Goal: Task Accomplishment & Management: Complete application form

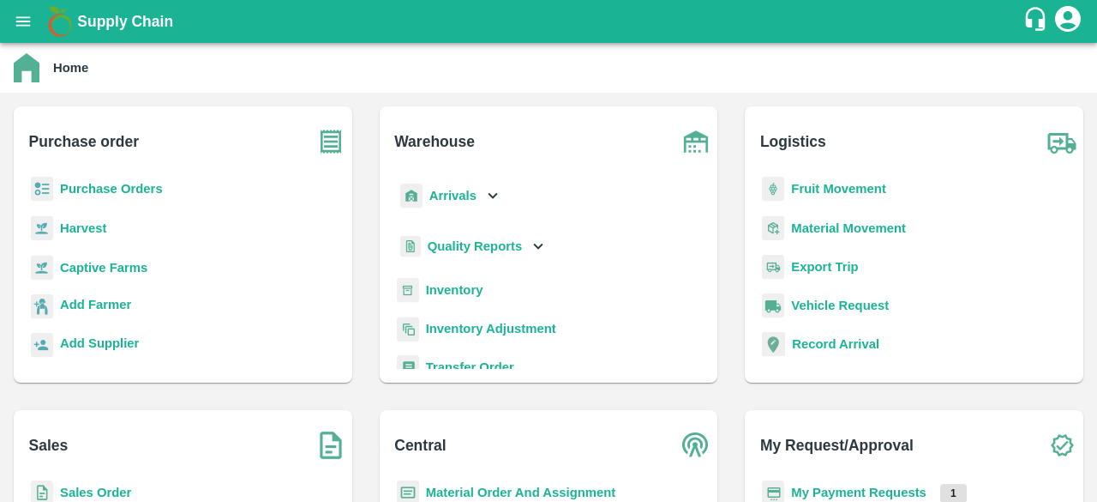
click at [125, 185] on b "Purchase Orders" at bounding box center [111, 189] width 103 height 14
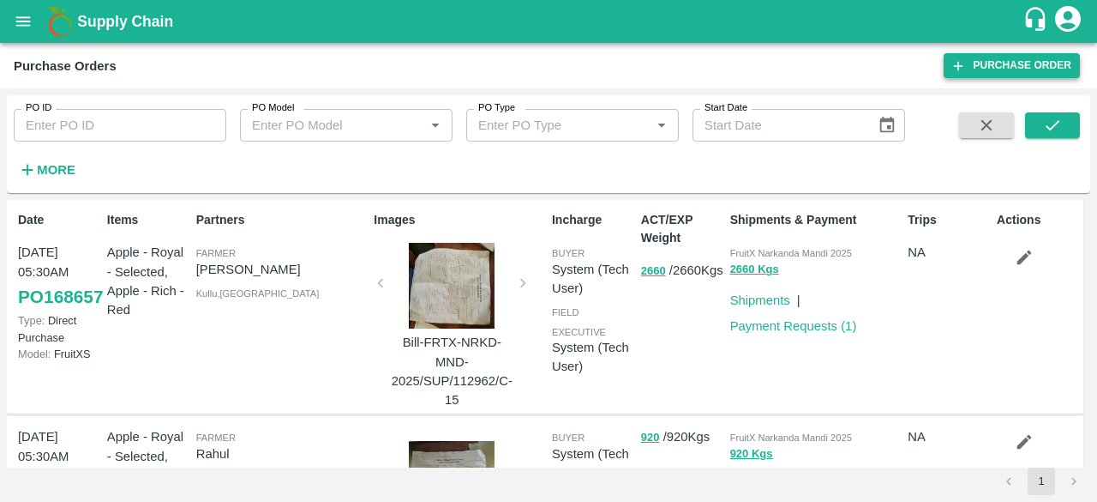
click at [1036, 66] on link "Purchase Order" at bounding box center [1012, 65] width 136 height 25
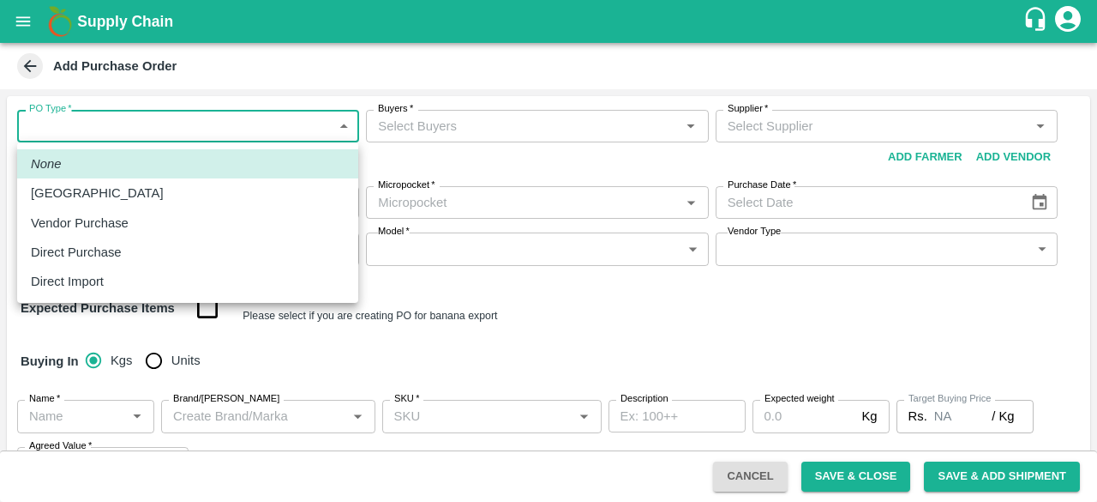
click at [81, 133] on body "Supply Chain Add Purchase Order PO Type   * ​ PO Type Buyers   * Buyers   * Sup…" at bounding box center [548, 251] width 1097 height 502
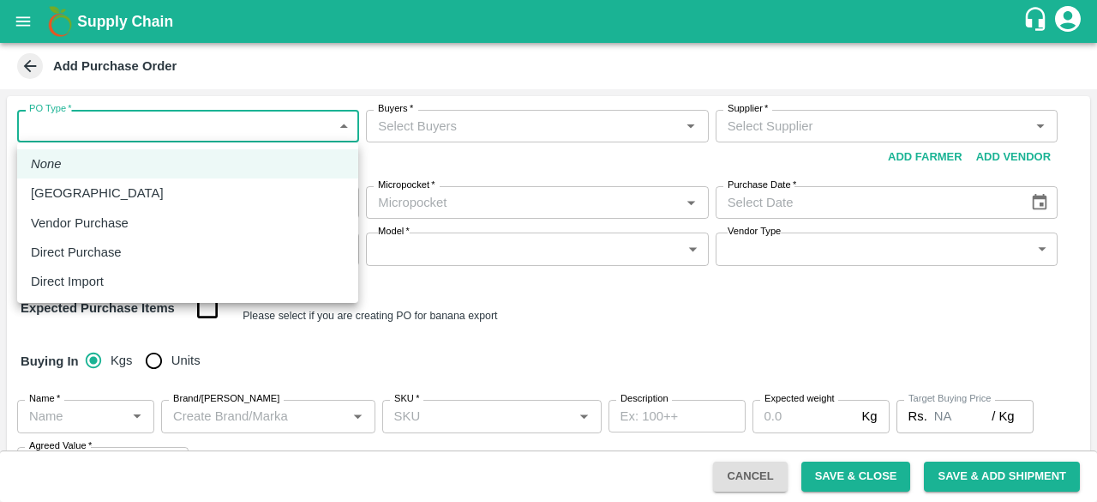
drag, startPoint x: 75, startPoint y: 252, endPoint x: 296, endPoint y: 167, distance: 236.1
click at [77, 252] on p "Direct Purchase" at bounding box center [76, 252] width 91 height 19
type input "3"
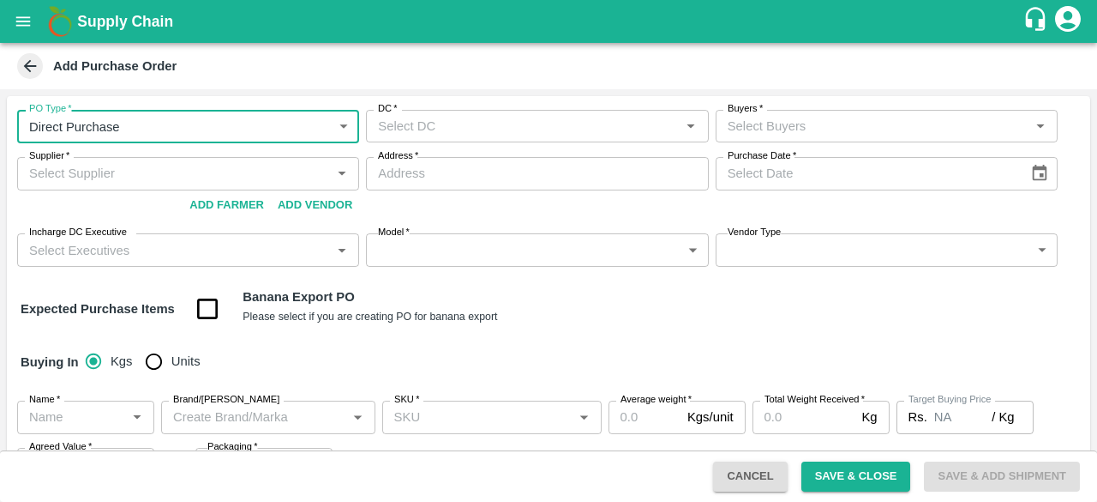
click at [446, 128] on input "DC   *" at bounding box center [523, 126] width 304 height 22
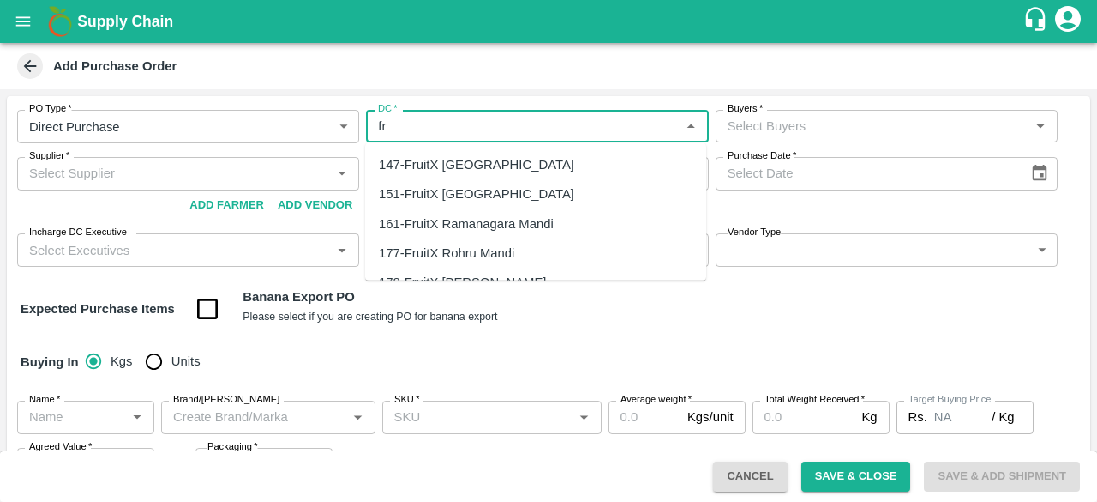
click at [439, 153] on div "147-FruitX Bangalore" at bounding box center [535, 164] width 341 height 29
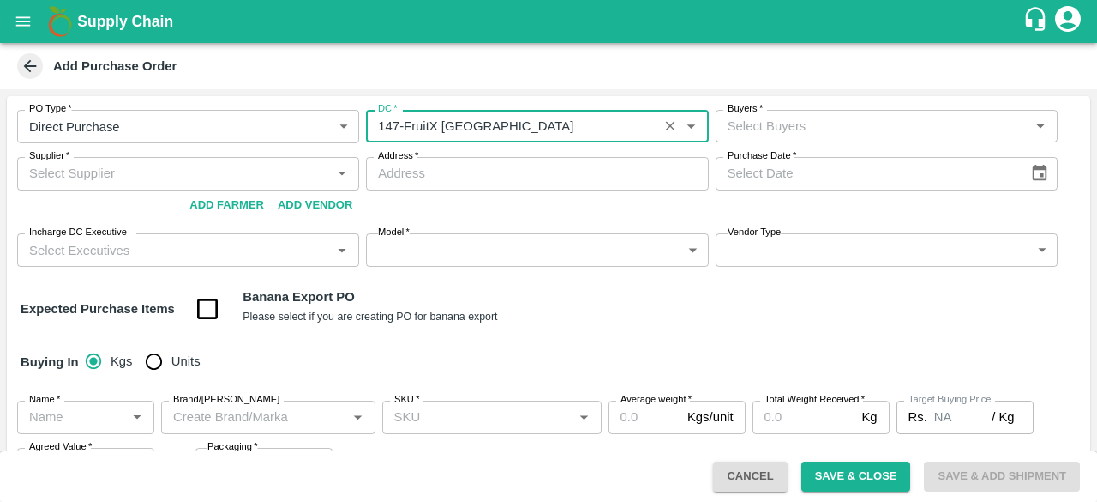
type input "147-FruitX Bangalore"
click at [763, 122] on input "Buyers   *" at bounding box center [873, 126] width 304 height 22
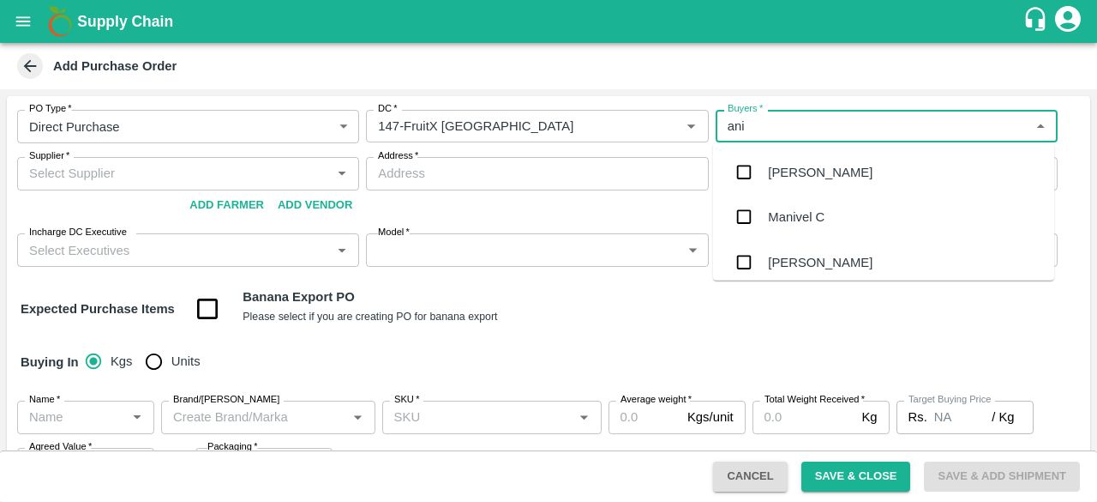
type input "anil"
click at [797, 174] on div "[PERSON_NAME]" at bounding box center [820, 172] width 105 height 19
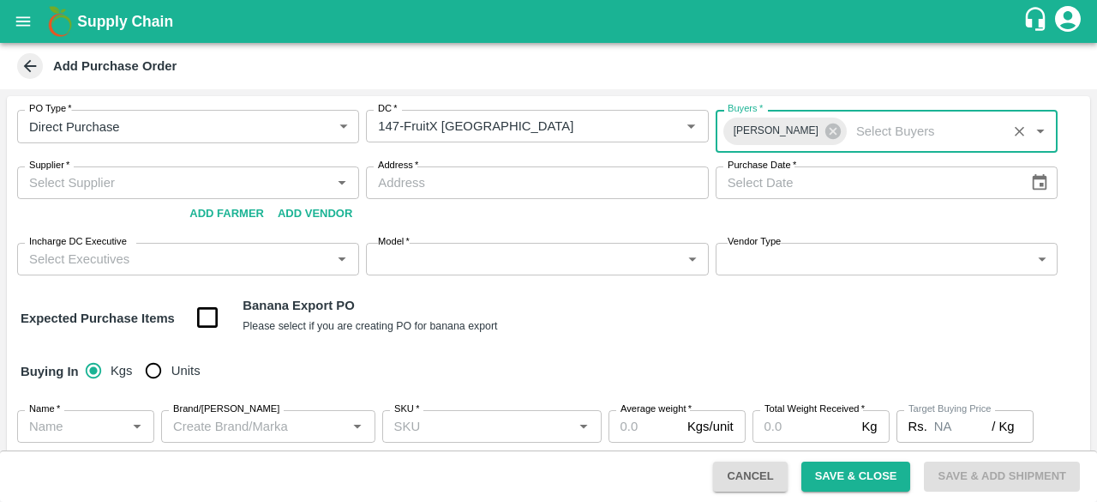
click at [97, 189] on input "Supplier   *" at bounding box center [174, 182] width 304 height 22
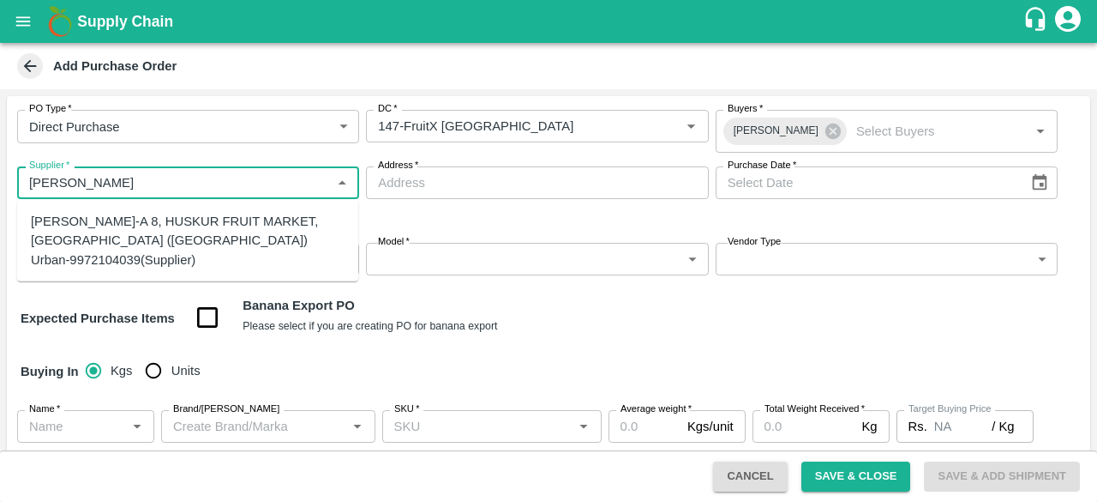
click at [125, 213] on div "YOGENDAR GOVINDRAJ-A 8, HUSKUR FRUIT MARKET, Bengaluru (Bangalore) Urban-997210…" at bounding box center [188, 240] width 314 height 57
type input "YOGENDAR GOVINDRAJ-A 8, HUSKUR FRUIT MARKET, Bengaluru (Bangalore) Urban-997210…"
type input "A 8, HUSKUR FRUIT MARKET, Bengaluru (Bangalore) Urban, HUSKUR, Karnataka"
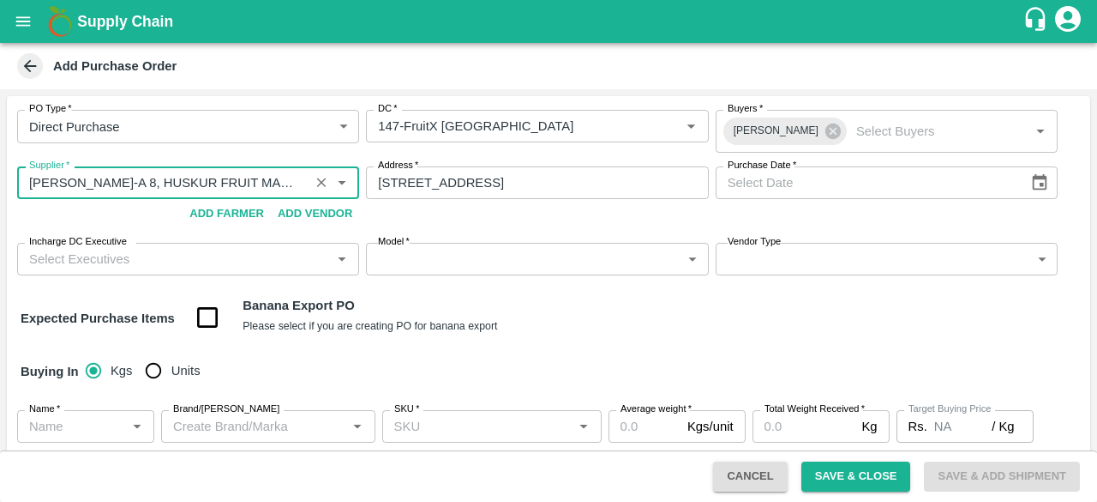
type input "YOGENDAR GOVINDRAJ-A 8, HUSKUR FRUIT MARKET, Bengaluru (Bangalore) Urban-997210…"
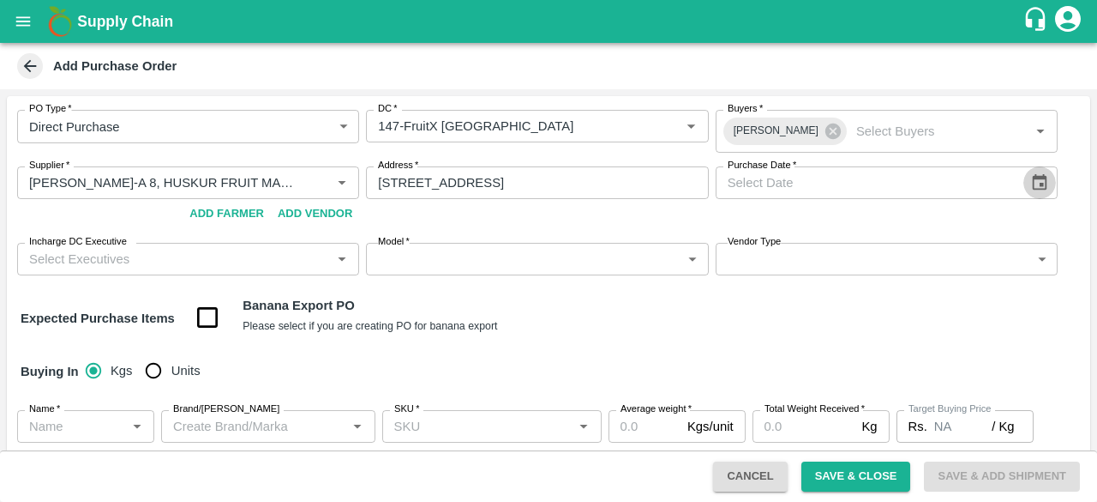
click at [1042, 178] on icon "Choose date" at bounding box center [1040, 182] width 15 height 16
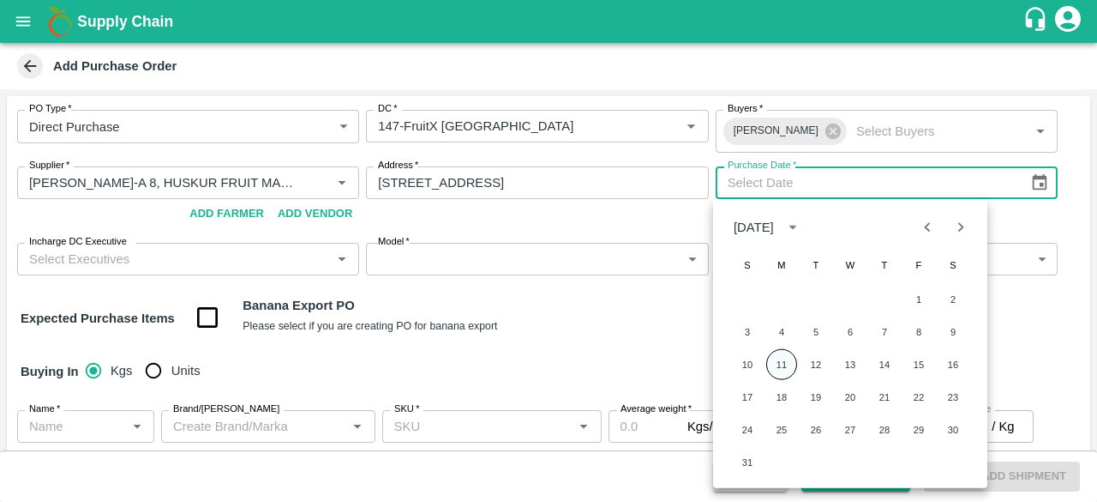
click at [785, 369] on button "11" at bounding box center [782, 364] width 31 height 31
type input "11/08/2025"
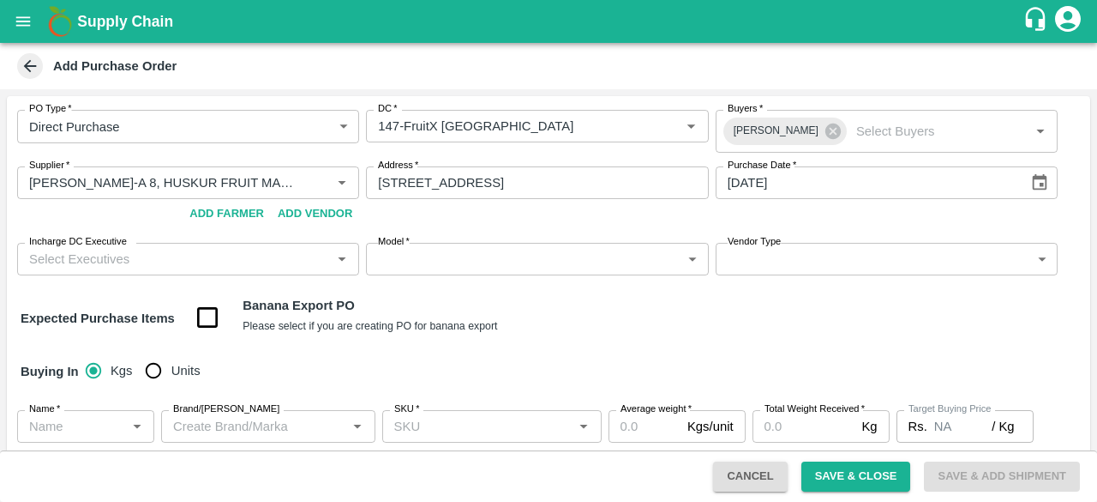
click at [185, 255] on input "Incharge DC Executive" at bounding box center [174, 259] width 304 height 22
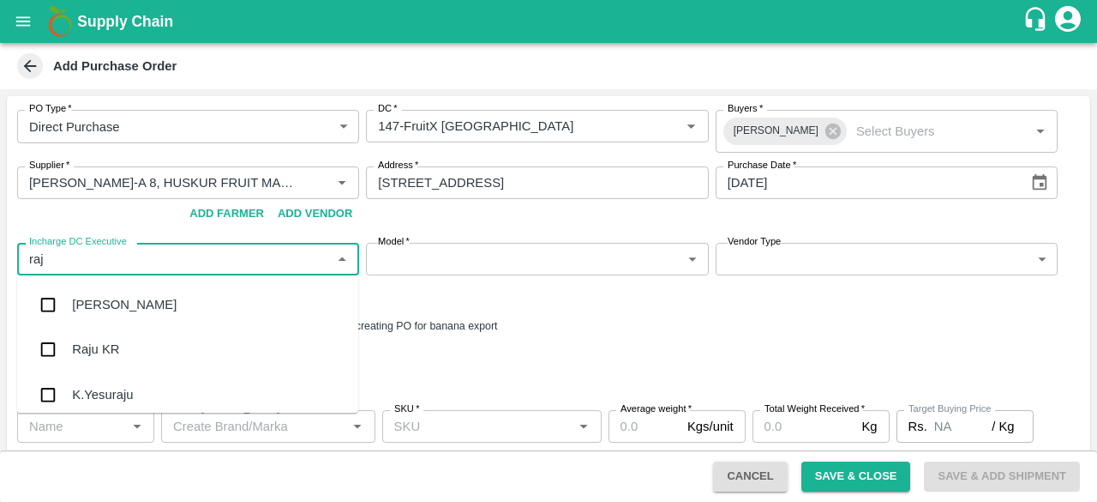
type input "raju"
click at [103, 349] on div "Raju KR" at bounding box center [95, 349] width 47 height 19
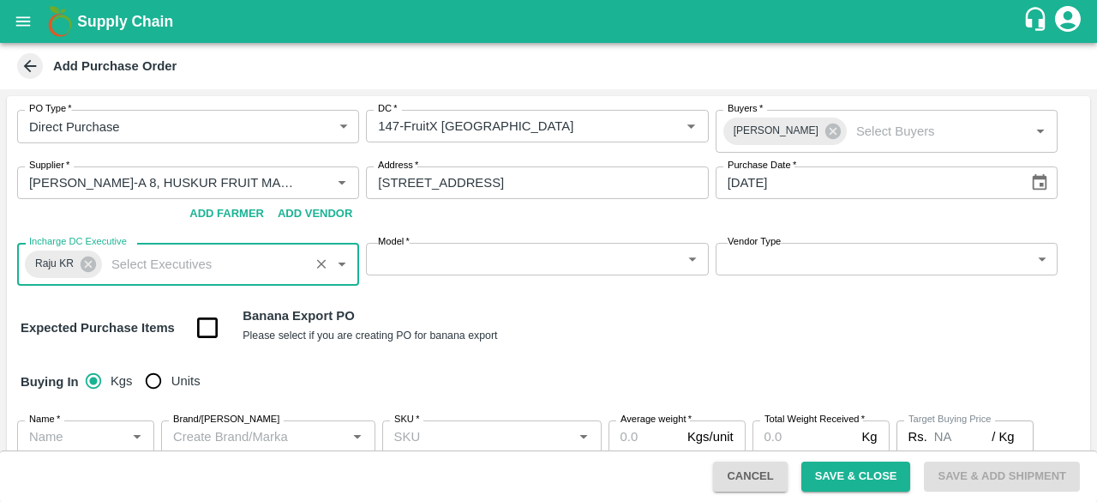
click at [445, 260] on body "Supply Chain Add Purchase Order PO Type   * Direct Purchase 3 PO Type DC   * DC…" at bounding box center [548, 251] width 1097 height 502
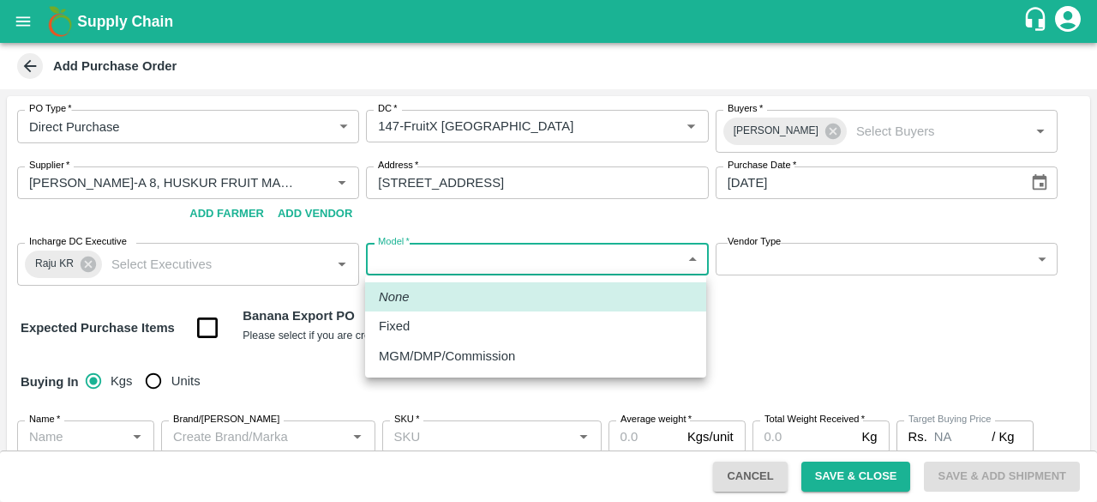
drag, startPoint x: 425, startPoint y: 328, endPoint x: 439, endPoint y: 327, distance: 13.8
click at [426, 328] on div "Fixed" at bounding box center [536, 325] width 314 height 19
type input "Fixed"
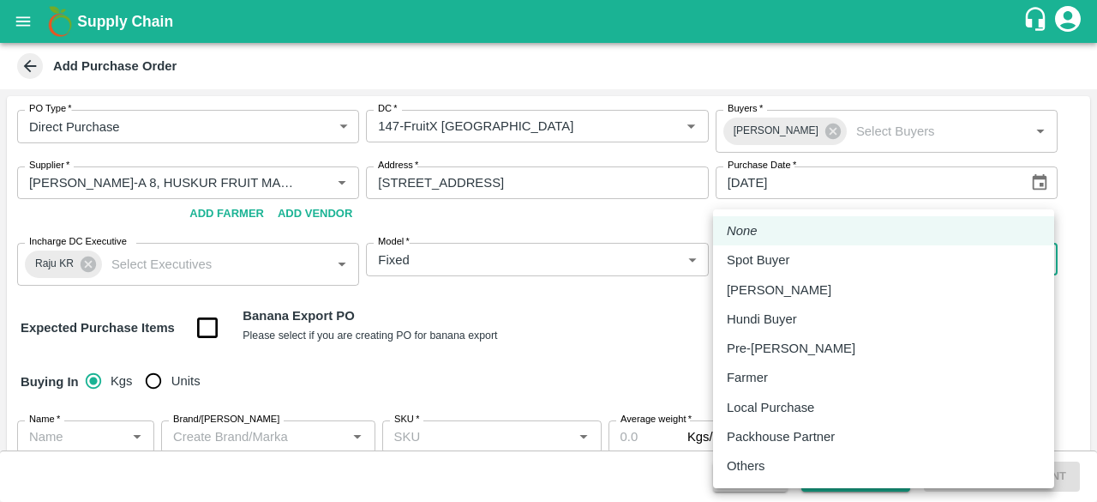
click at [763, 260] on body "Supply Chain Add Purchase Order PO Type   * Direct Purchase 3 PO Type DC   * DC…" at bounding box center [548, 251] width 1097 height 502
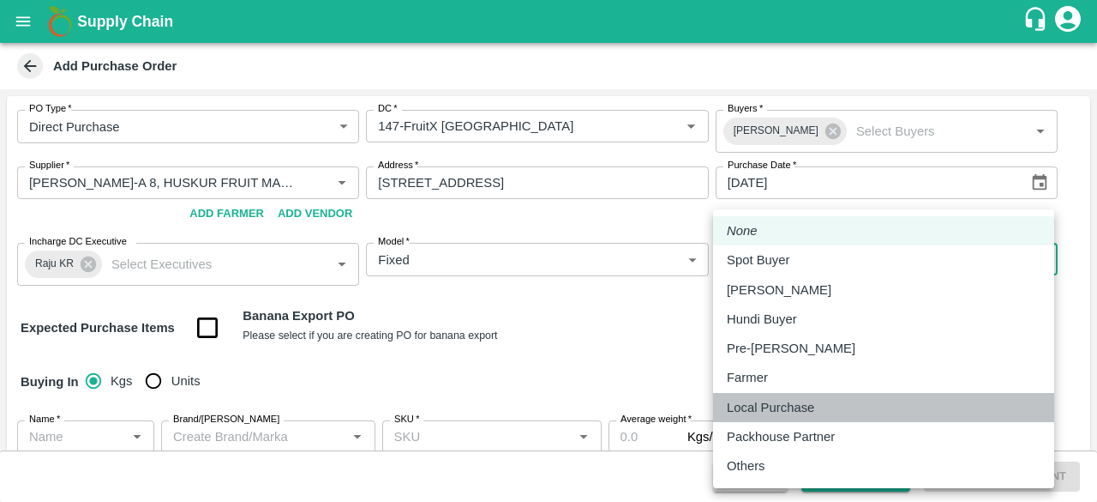
click at [765, 406] on p "Local Purchase" at bounding box center [770, 407] width 87 height 19
type input "LOCAL_PURCHASE"
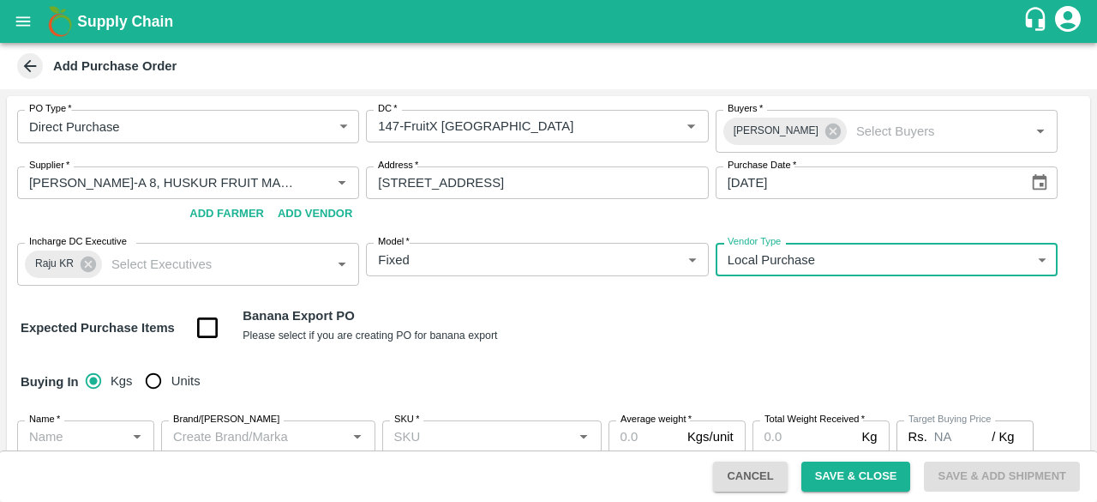
click at [153, 378] on input "Units" at bounding box center [153, 381] width 34 height 34
radio input "true"
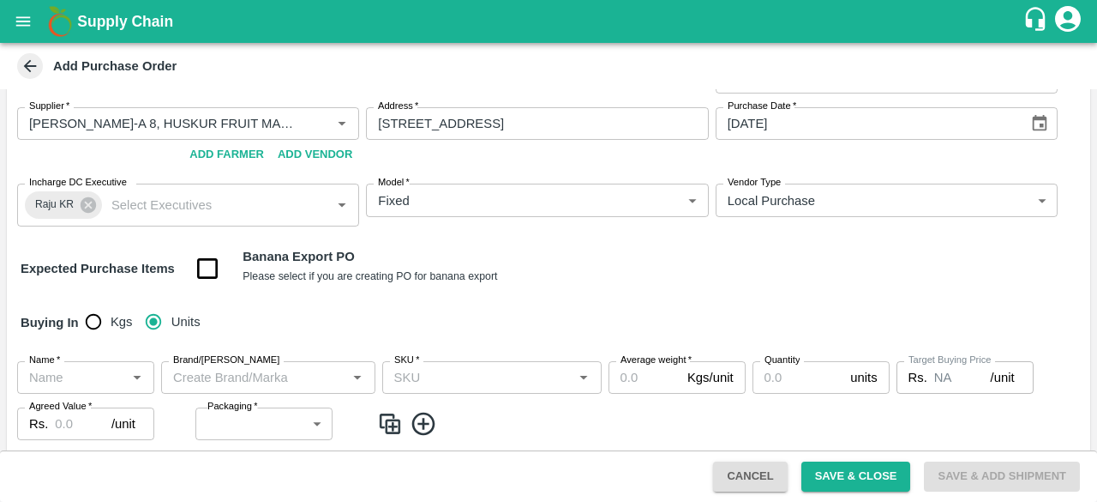
scroll to position [86, 0]
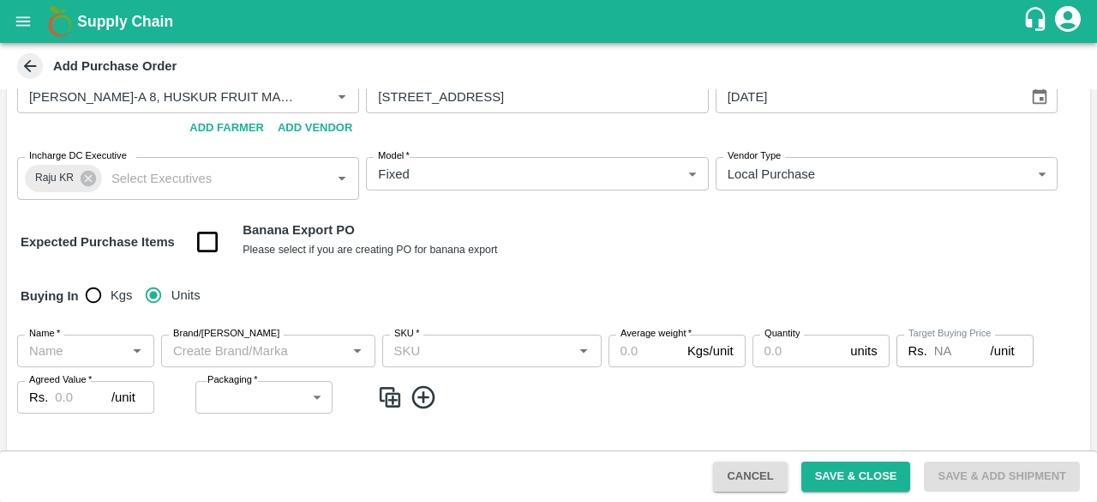
click at [98, 356] on input "Name   *" at bounding box center [71, 351] width 99 height 22
click at [88, 387] on div "MuskMelon" at bounding box center [63, 388] width 65 height 19
type input "MuskMelon"
click at [217, 349] on input "Brand/Marka" at bounding box center [254, 351] width 176 height 22
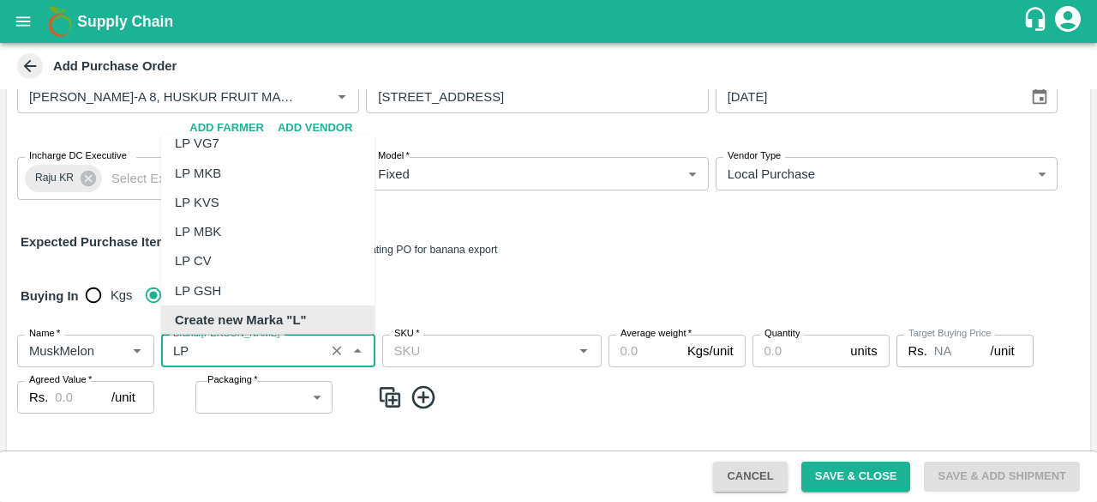
scroll to position [0, 0]
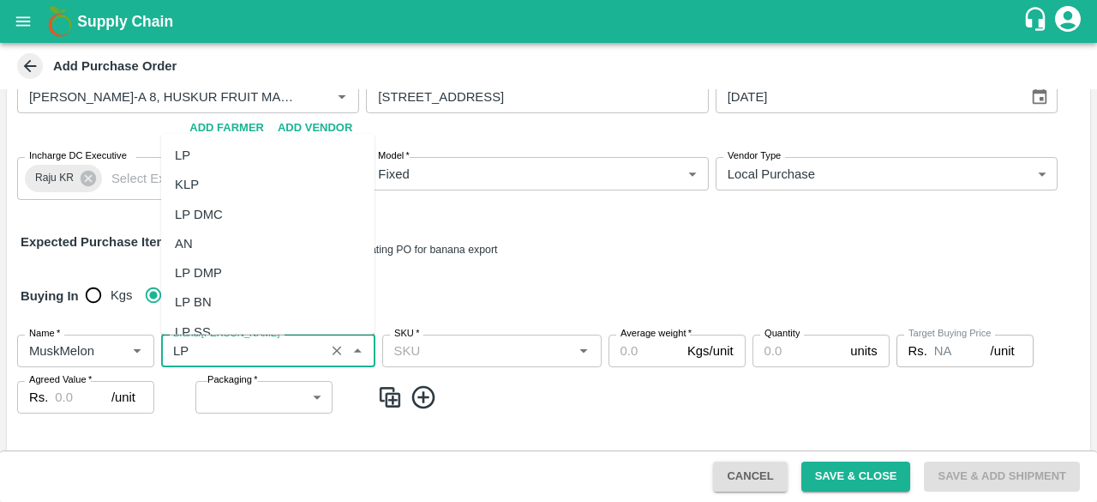
click at [223, 162] on div "LP" at bounding box center [267, 155] width 213 height 29
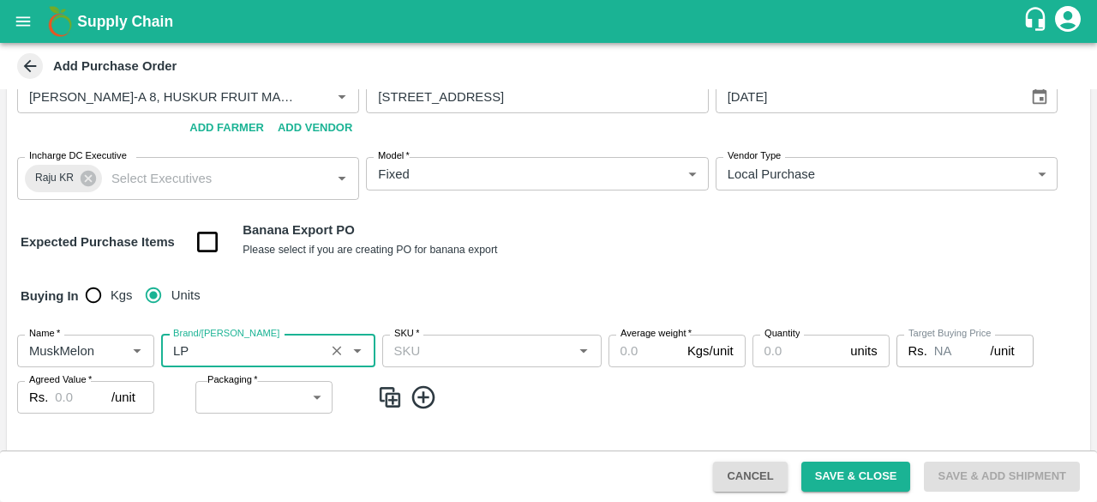
type input "LP"
click at [482, 350] on input "SKU   *" at bounding box center [478, 351] width 181 height 22
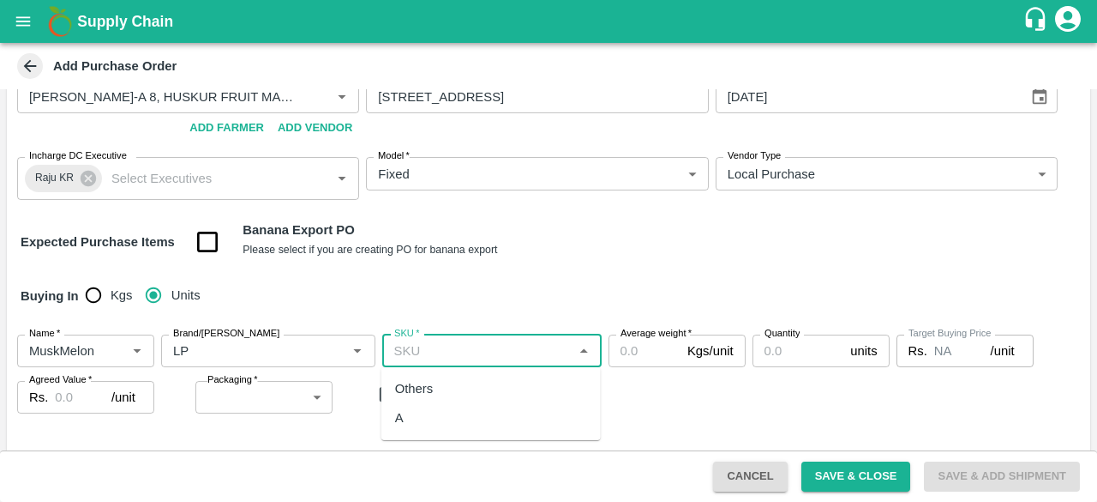
click at [410, 414] on div "A" at bounding box center [491, 417] width 219 height 29
type input "A"
click at [625, 347] on input "Average weight   *" at bounding box center [645, 350] width 72 height 33
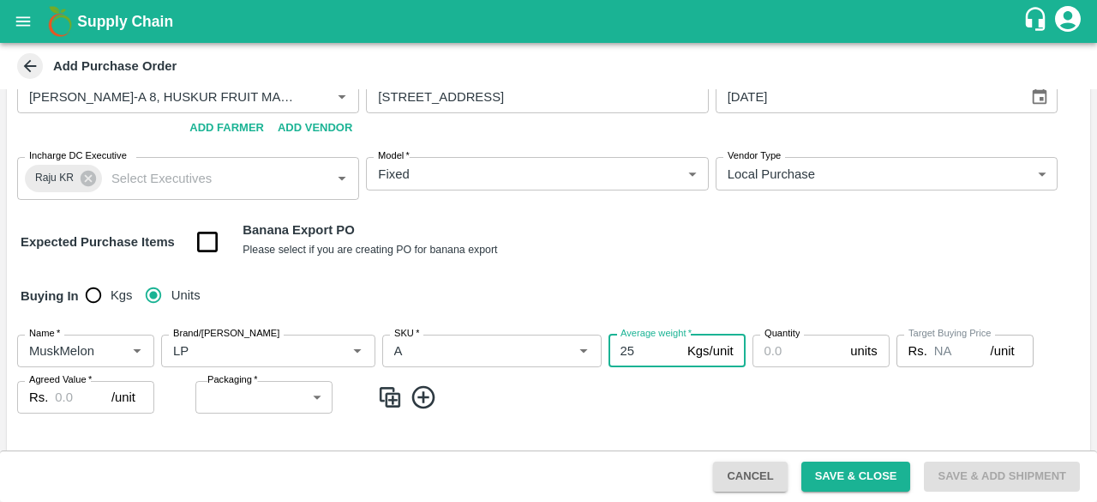
type input "25"
click at [785, 355] on input "Quantity" at bounding box center [799, 350] width 92 height 33
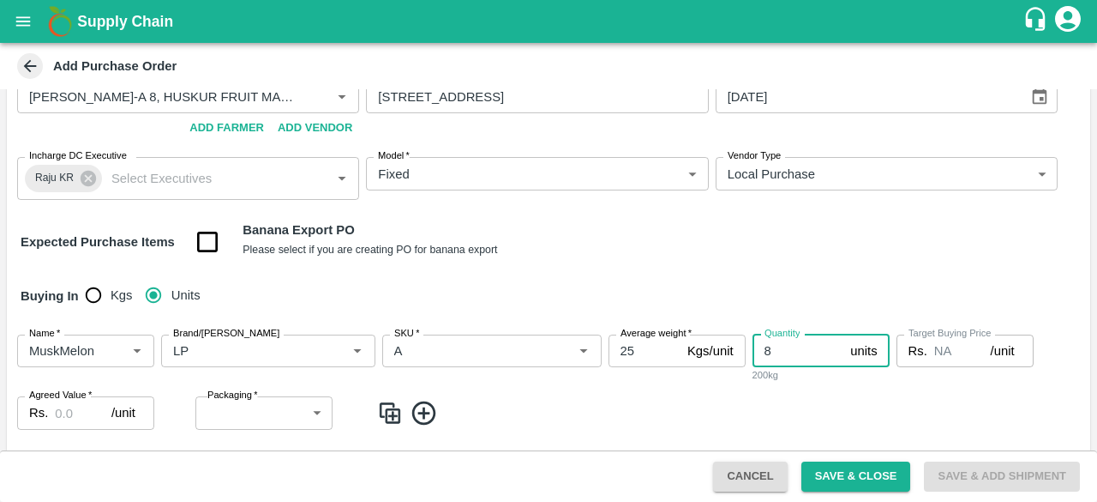
type input "8"
click at [242, 411] on body "Supply Chain Add Purchase Order PO Type   * Direct Purchase 3 PO Type DC   * DC…" at bounding box center [548, 251] width 1097 height 502
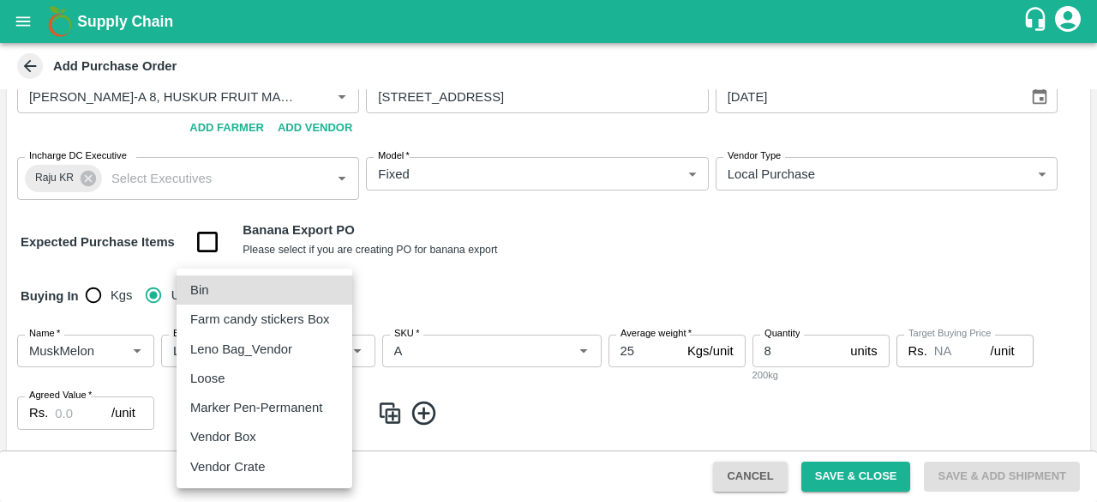
click at [238, 434] on p "Vendor Box" at bounding box center [223, 436] width 66 height 19
type input "276"
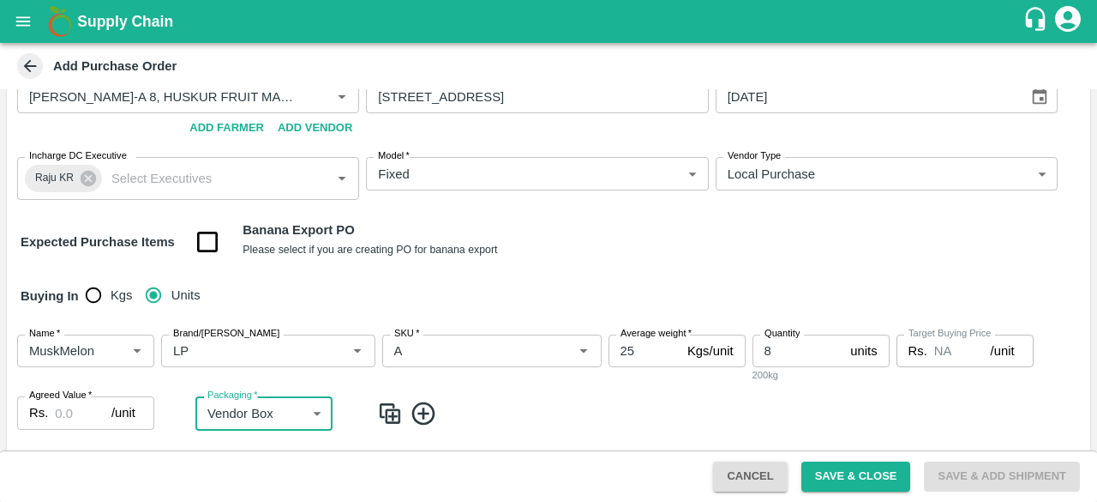
click at [59, 415] on input "Agreed Value   *" at bounding box center [83, 412] width 57 height 33
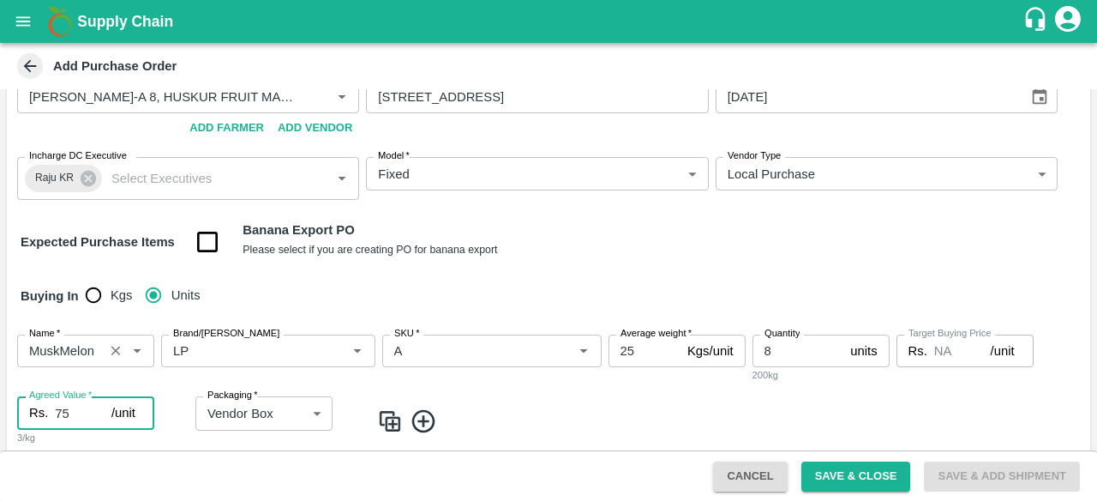
type input "7"
type input "675"
click at [433, 421] on icon at bounding box center [423, 420] width 23 height 23
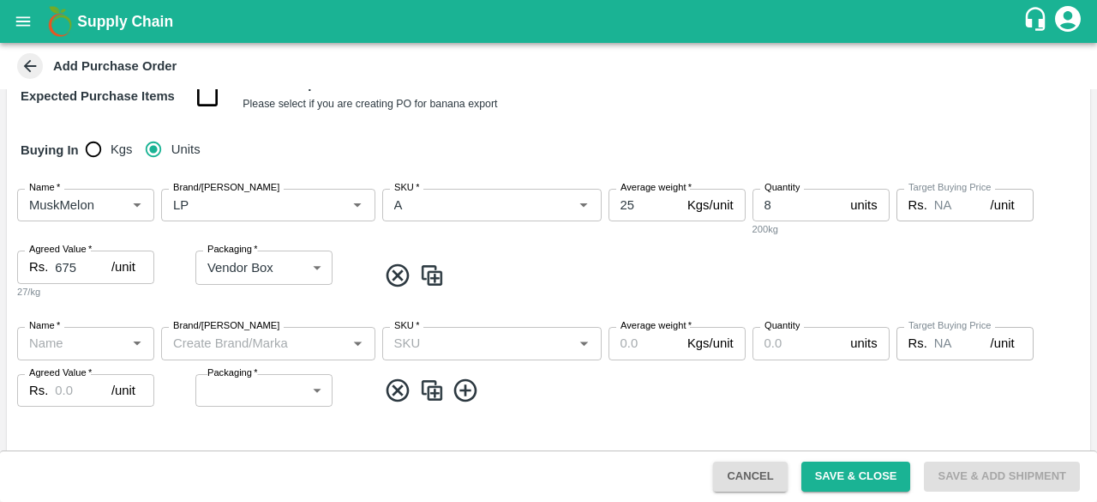
scroll to position [257, 0]
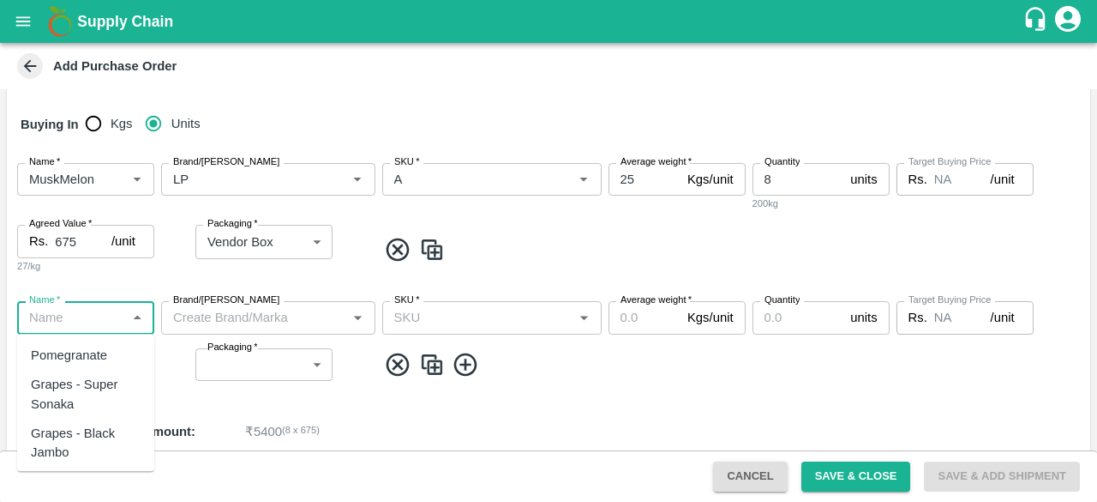
click at [60, 314] on input "Name   *" at bounding box center [71, 317] width 99 height 22
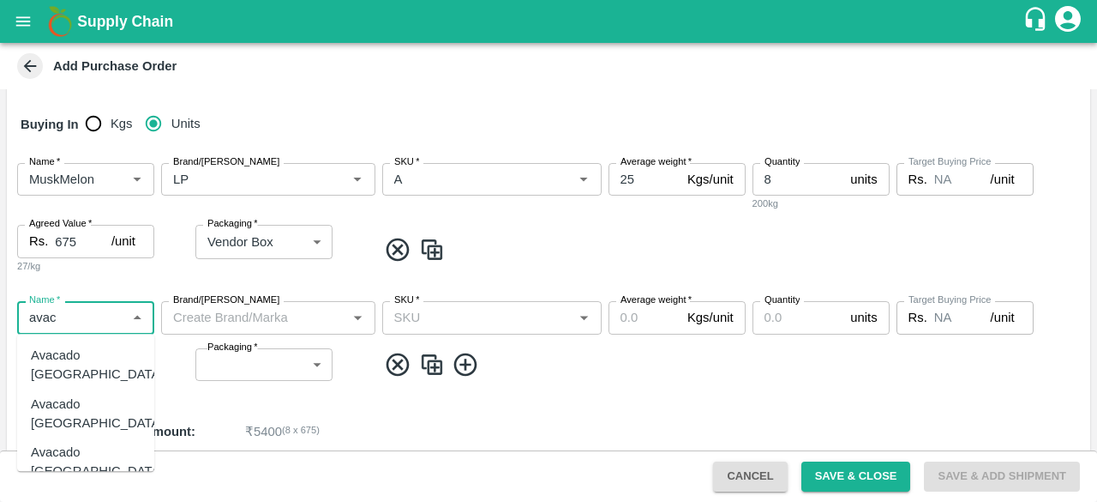
click at [85, 394] on div "Avacado Peru" at bounding box center [97, 413] width 133 height 39
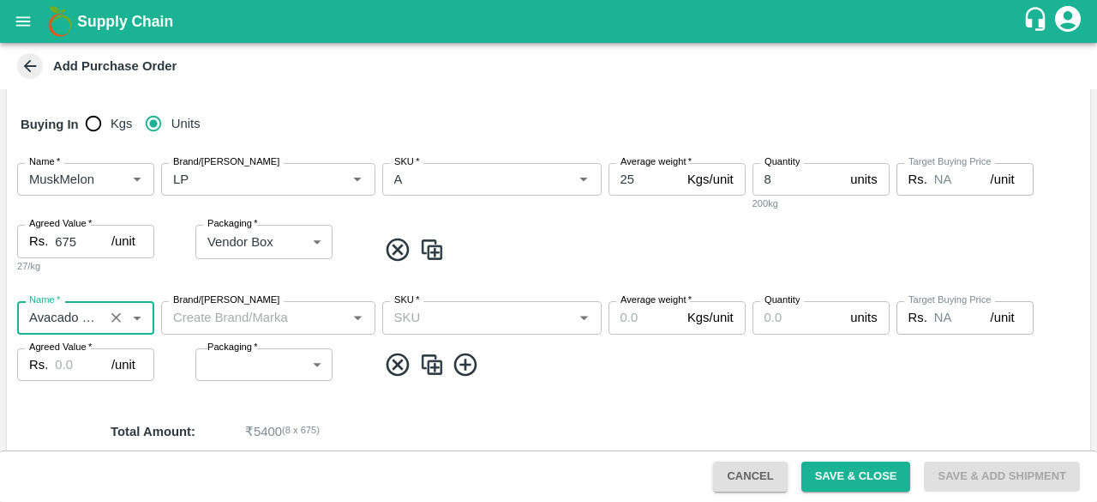
type input "Avacado Peru"
click at [249, 317] on input "Brand/Marka" at bounding box center [254, 317] width 176 height 22
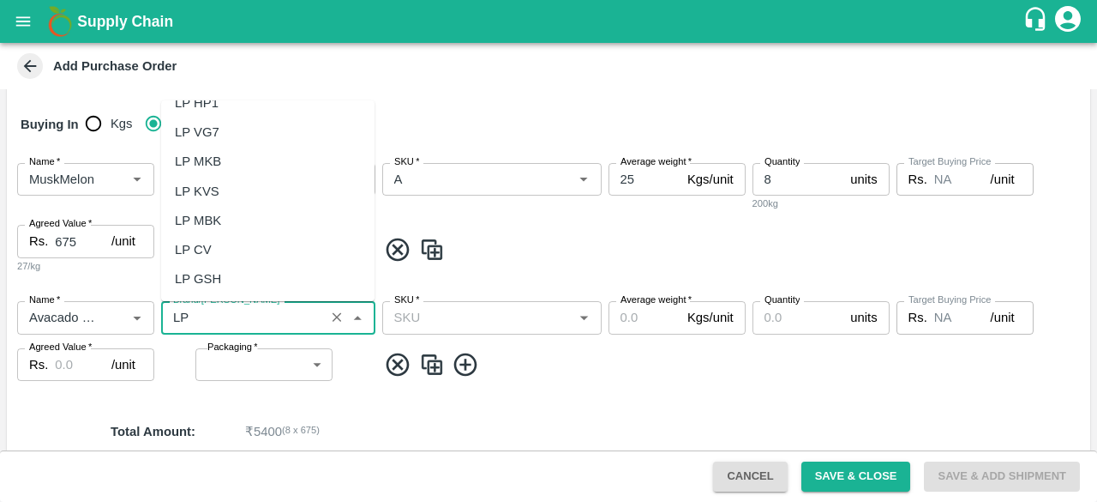
scroll to position [0, 0]
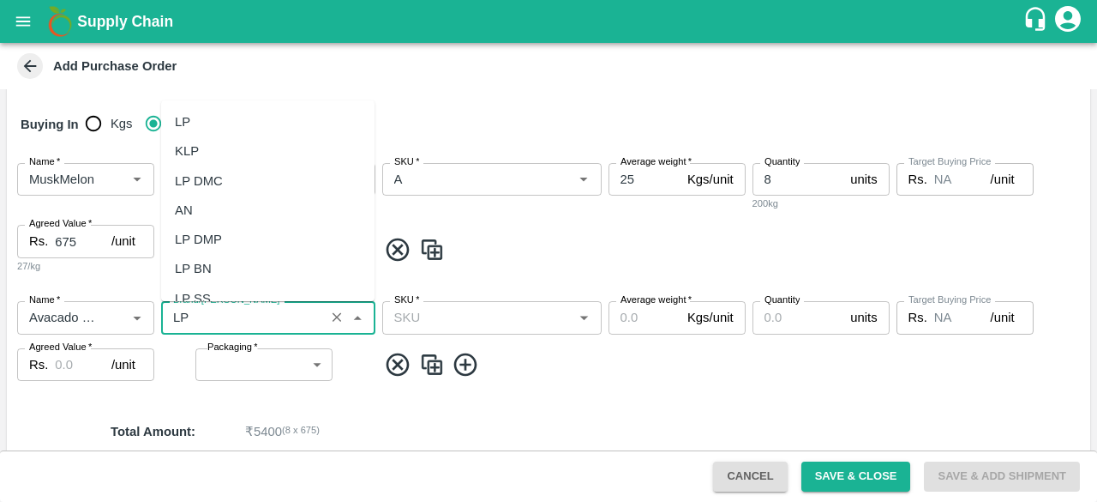
click at [230, 126] on div "LP" at bounding box center [267, 121] width 213 height 29
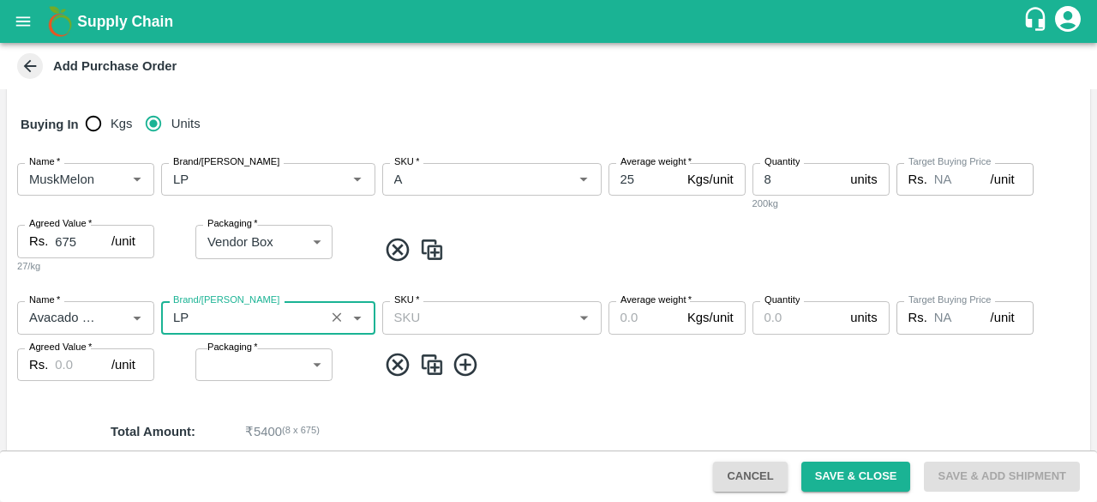
type input "LP"
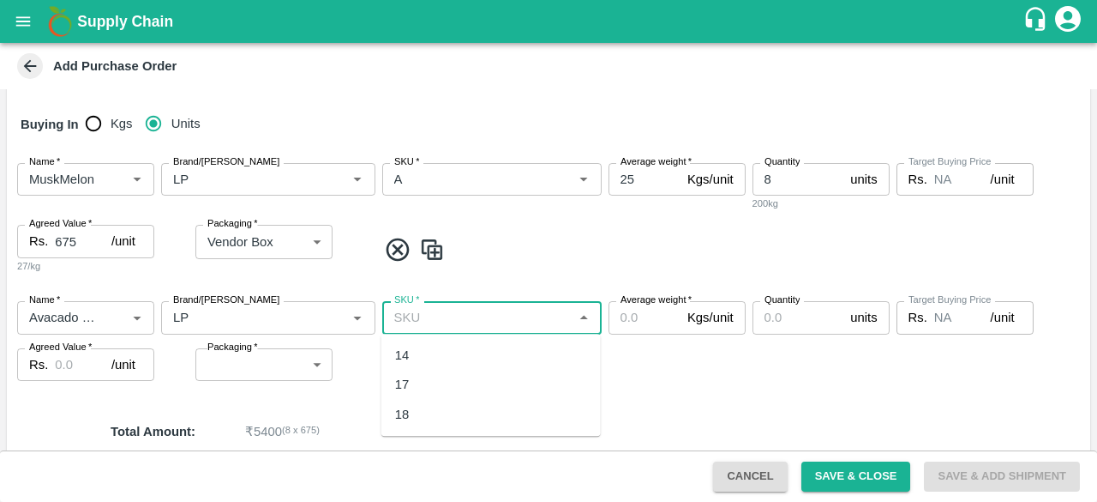
click at [458, 325] on input "SKU   *" at bounding box center [478, 317] width 181 height 22
click at [401, 352] on div "14" at bounding box center [402, 355] width 15 height 19
type input "14"
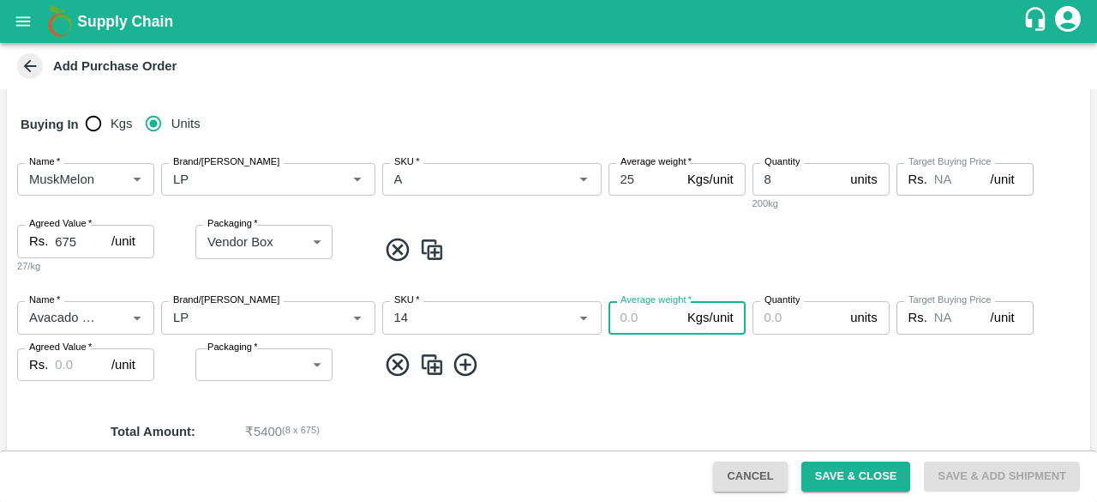
click at [633, 310] on input "Average weight   *" at bounding box center [645, 317] width 72 height 33
type input "20"
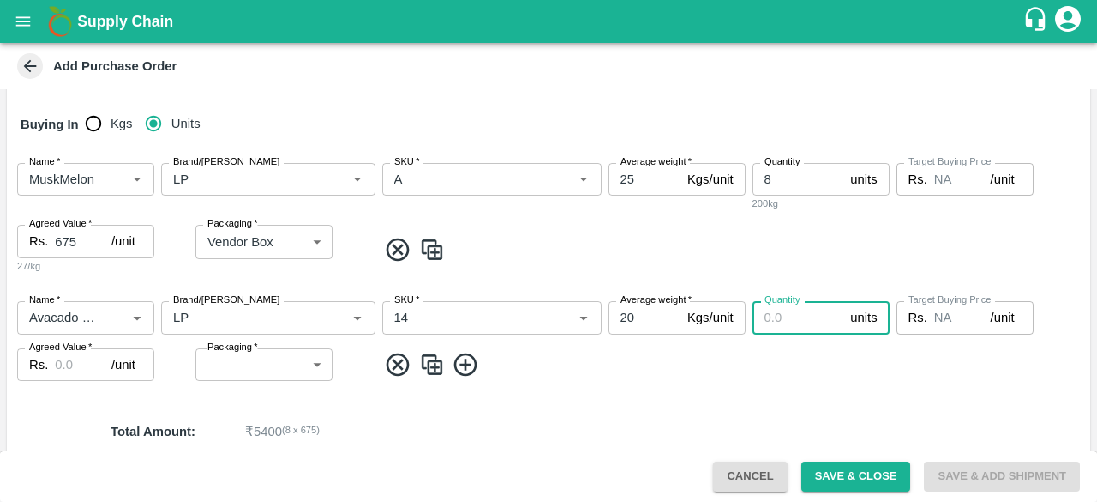
click at [785, 321] on input "Quantity" at bounding box center [799, 317] width 92 height 33
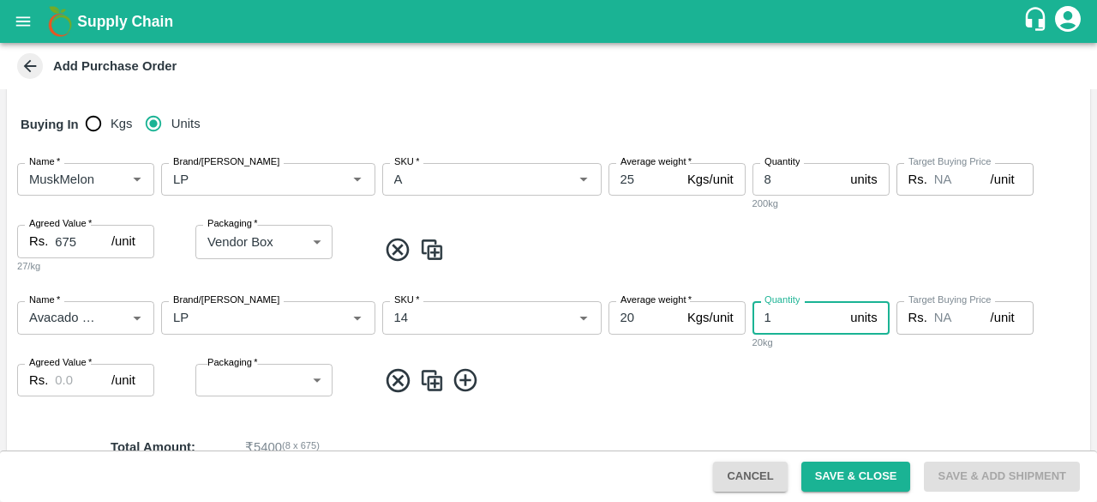
type input "1"
click at [72, 387] on input "Agreed Value   *" at bounding box center [83, 380] width 57 height 33
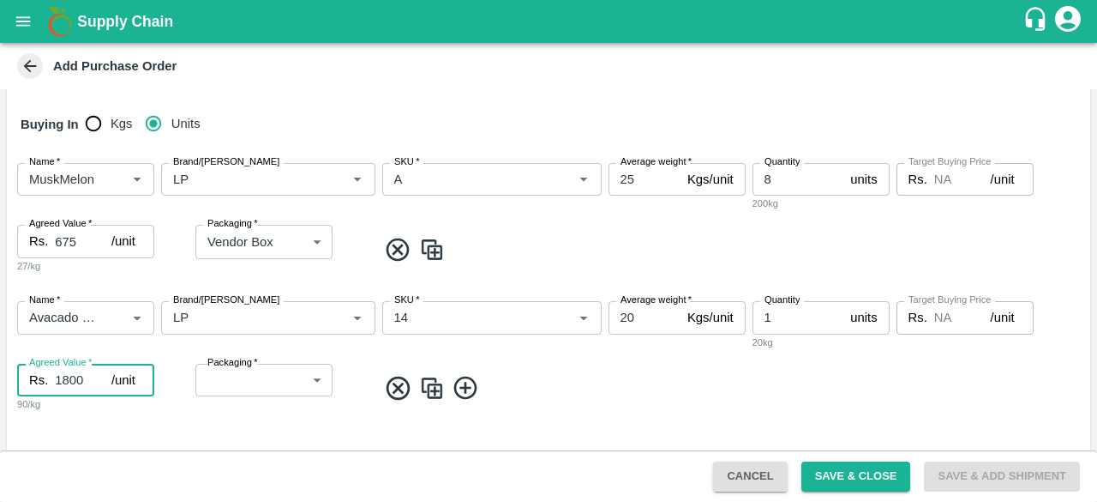
type input "1800"
click at [244, 381] on body "Supply Chain Add Purchase Order PO Type   * Direct Purchase 3 PO Type DC   * DC…" at bounding box center [548, 251] width 1097 height 502
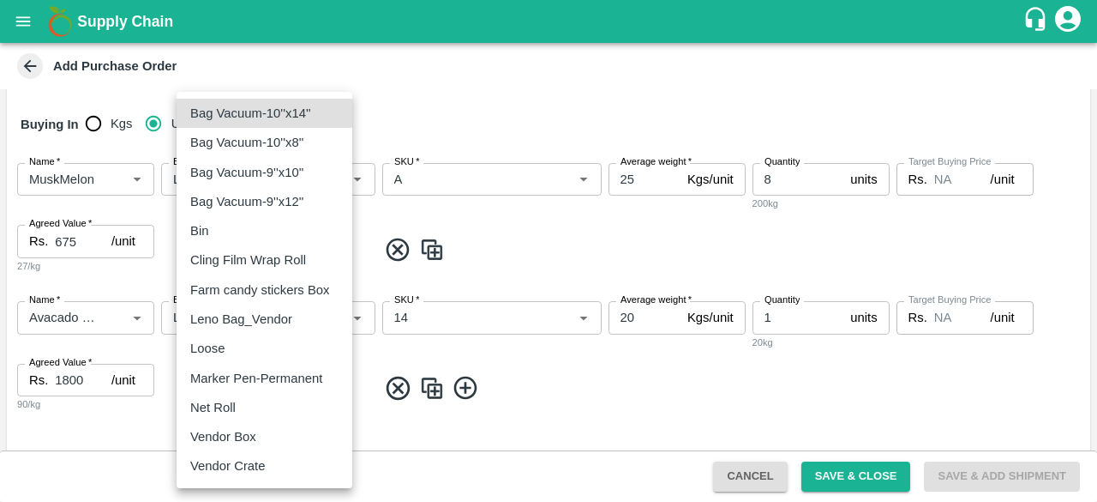
click at [235, 436] on p "Vendor Box" at bounding box center [223, 436] width 66 height 19
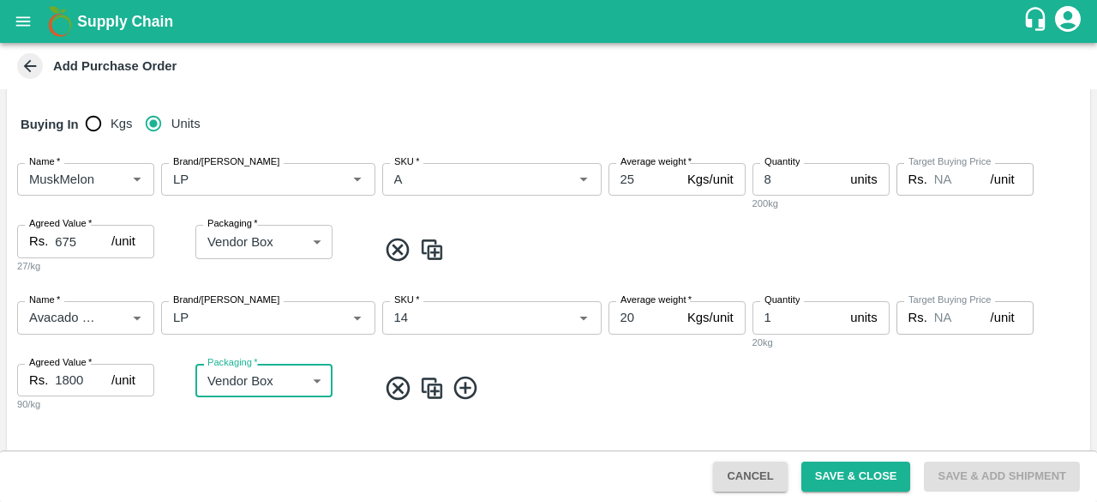
type input "276"
click at [470, 394] on icon at bounding box center [466, 388] width 28 height 28
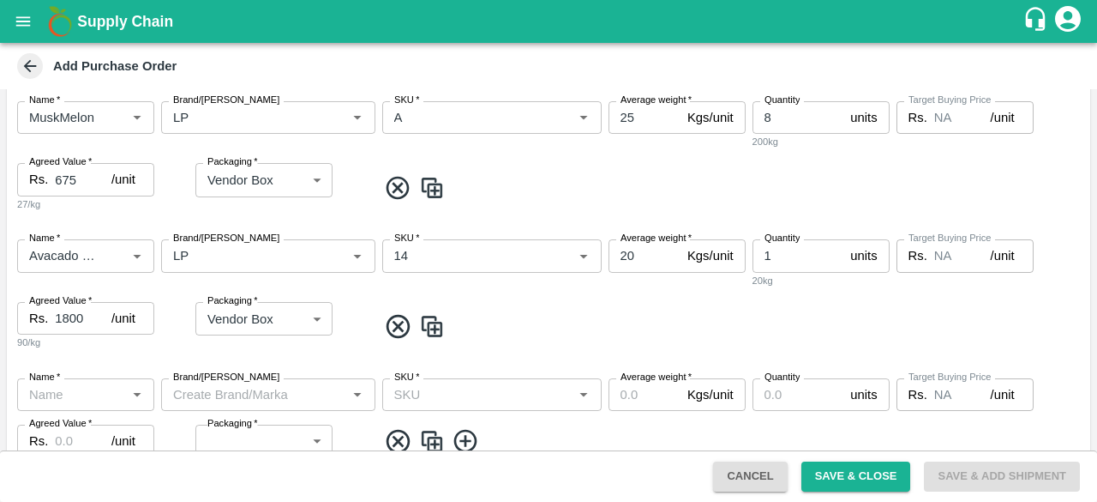
scroll to position [343, 0]
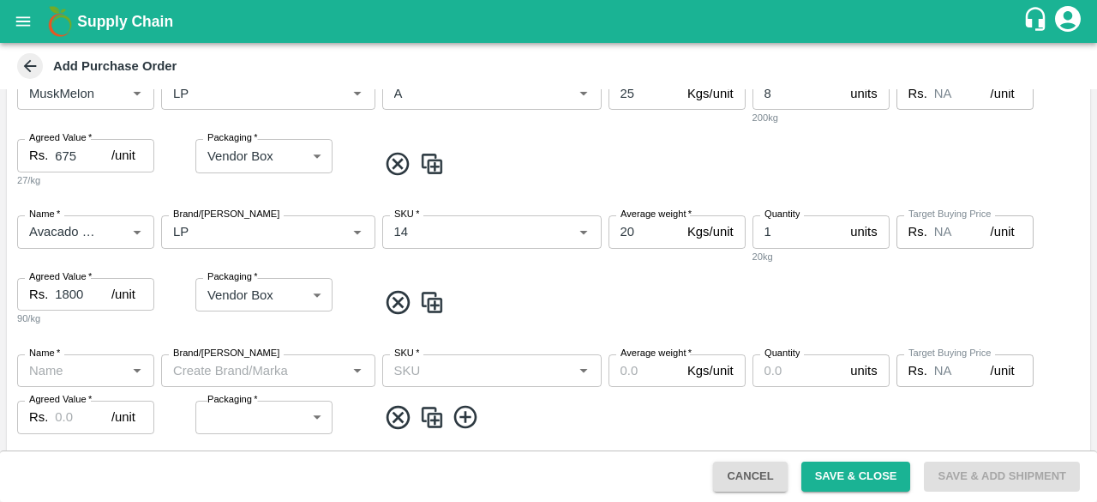
click at [396, 413] on icon at bounding box center [398, 417] width 28 height 28
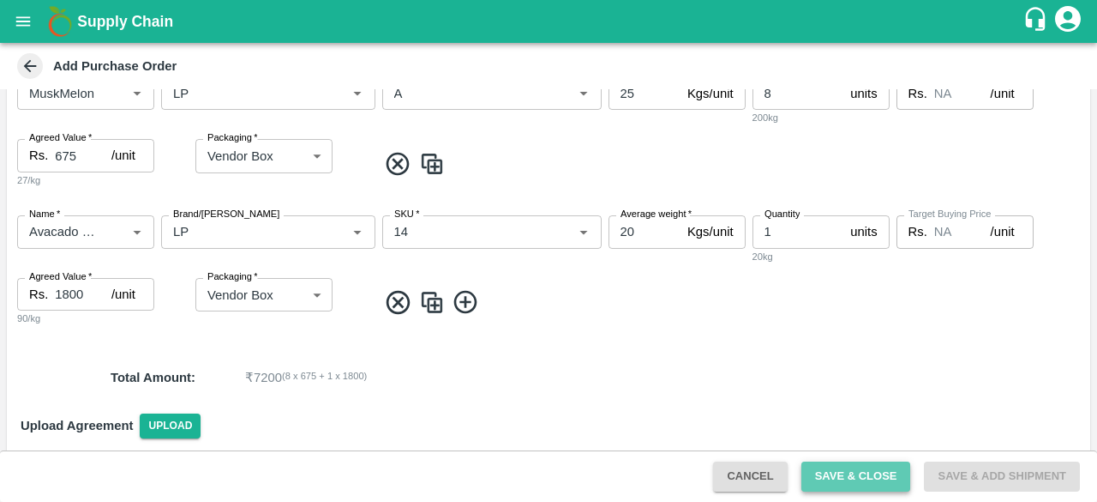
click at [864, 477] on button "Save & Close" at bounding box center [857, 476] width 110 height 30
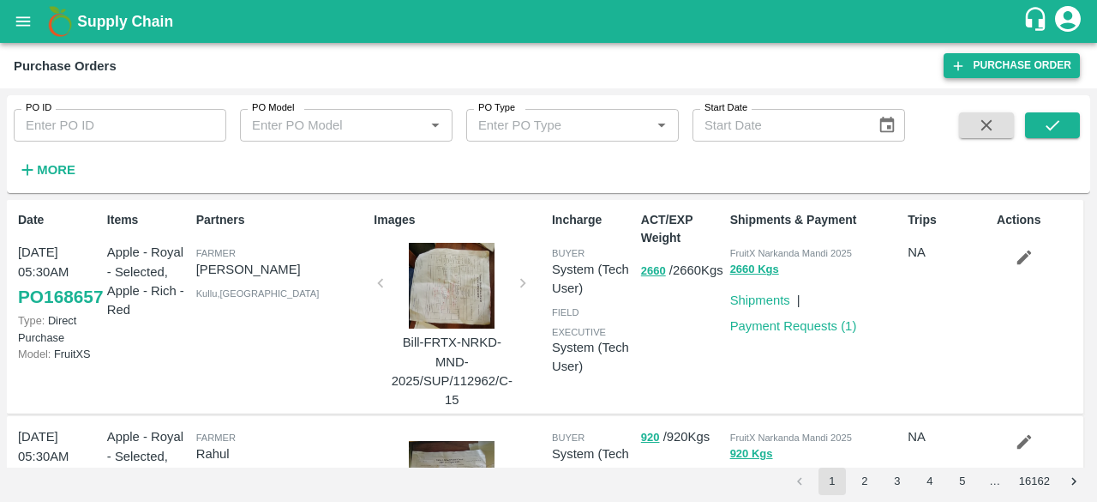
click at [1013, 61] on link "Purchase Order" at bounding box center [1012, 65] width 136 height 25
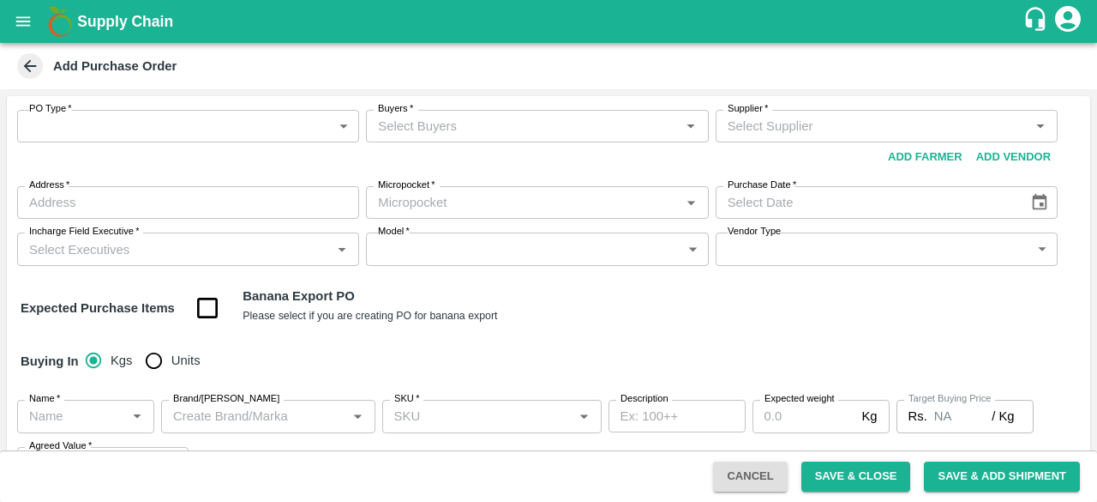
click at [132, 124] on body "Supply Chain Add Purchase Order PO Type   * ​ PO Type Buyers   * Buyers   * Sup…" at bounding box center [548, 251] width 1097 height 502
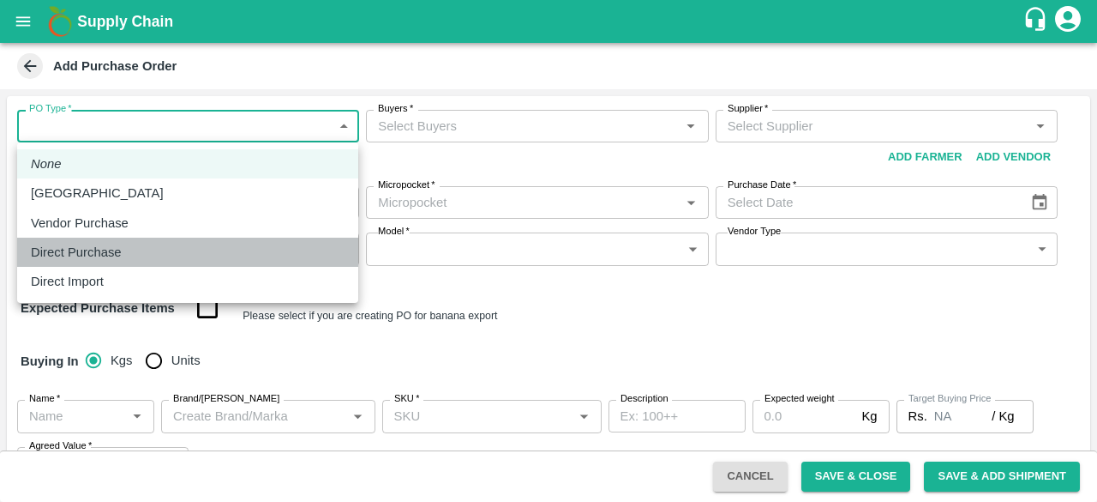
drag, startPoint x: 82, startPoint y: 250, endPoint x: 210, endPoint y: 206, distance: 135.3
click at [87, 250] on p "Direct Purchase" at bounding box center [76, 252] width 91 height 19
type input "3"
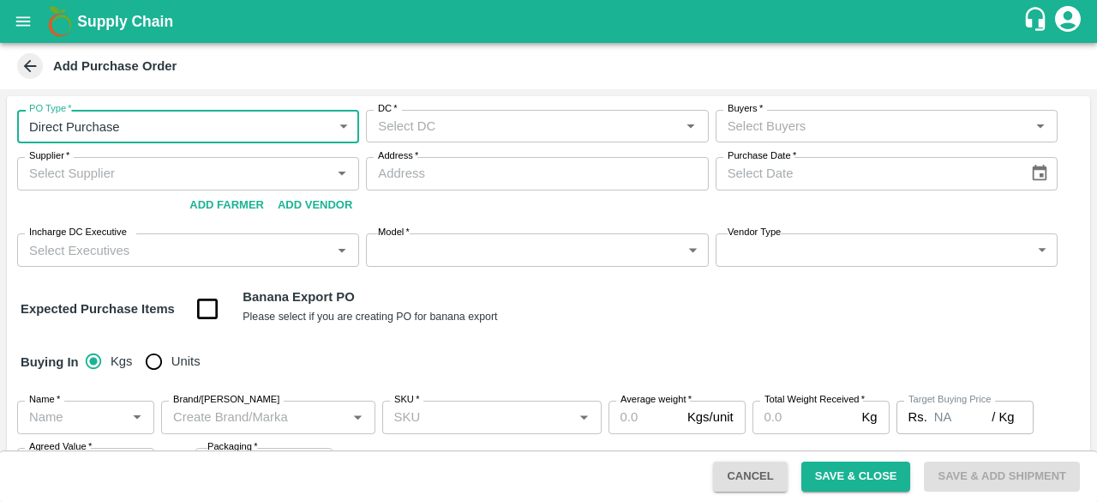
click at [448, 111] on div "DC   *" at bounding box center [537, 126] width 342 height 33
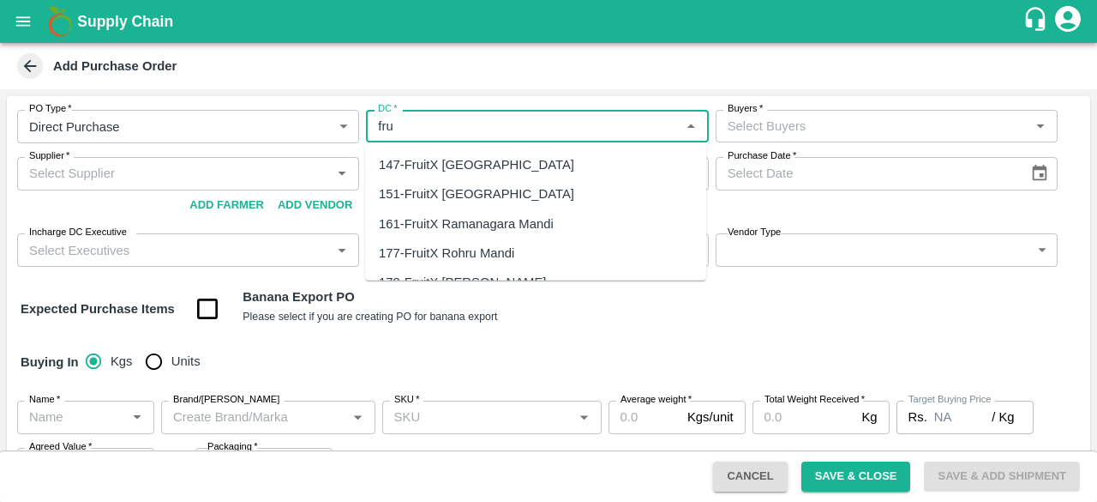
drag, startPoint x: 449, startPoint y: 167, endPoint x: 469, endPoint y: 162, distance: 20.4
click at [450, 167] on div "147-FruitX Bangalore" at bounding box center [476, 164] width 195 height 19
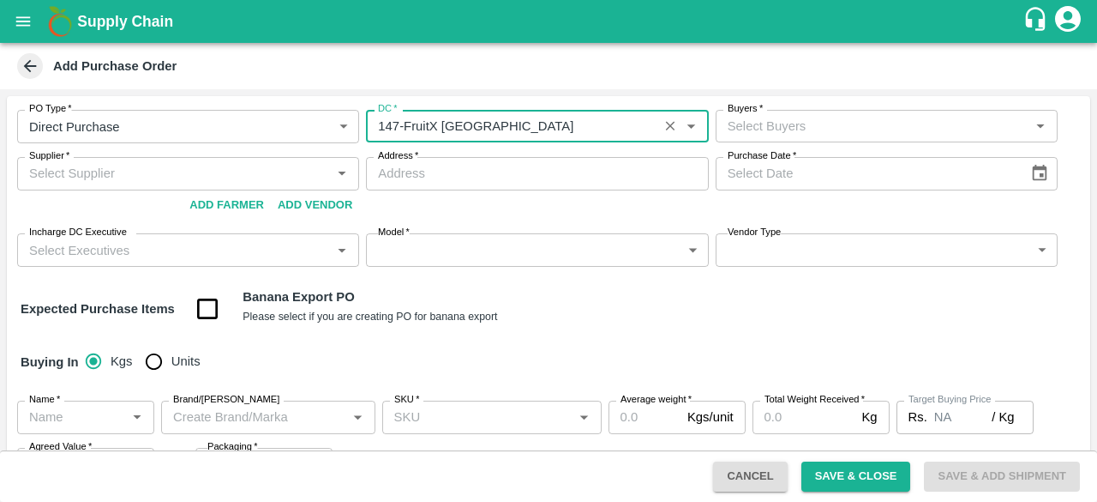
type input "147-FruitX Bangalore"
click at [784, 115] on input "Buyers   *" at bounding box center [873, 126] width 304 height 22
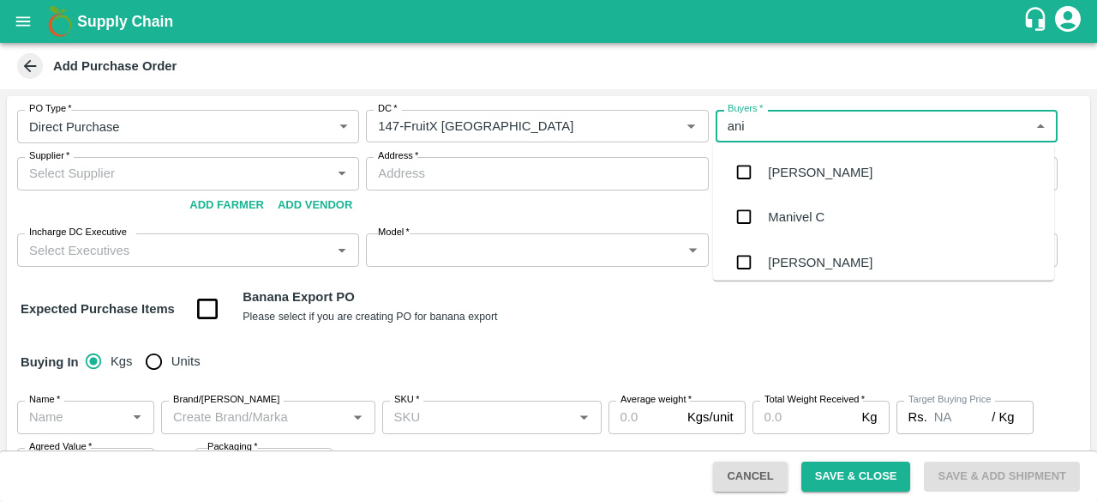
type input "anil"
click at [801, 174] on div "[PERSON_NAME]" at bounding box center [820, 172] width 105 height 19
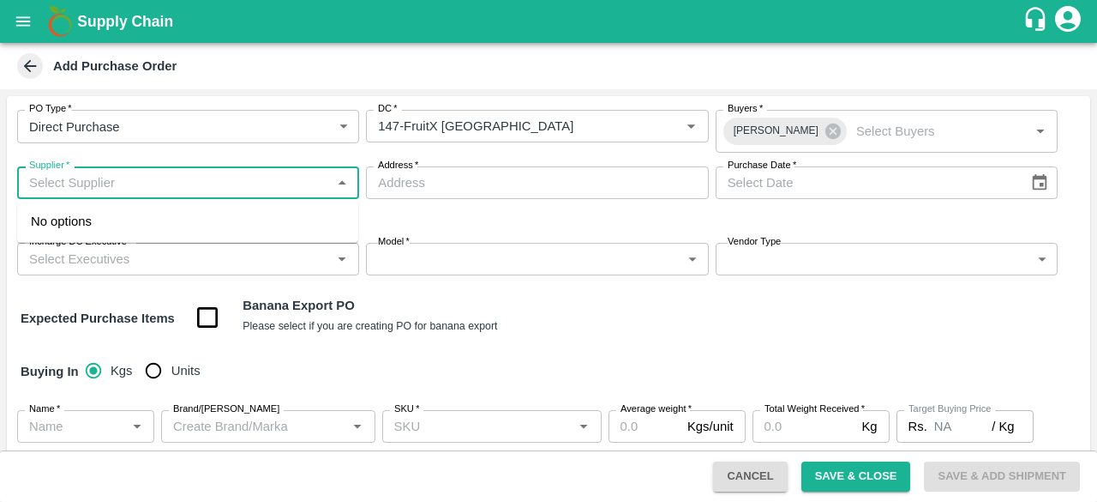
click at [91, 185] on input "Supplier   *" at bounding box center [174, 182] width 304 height 22
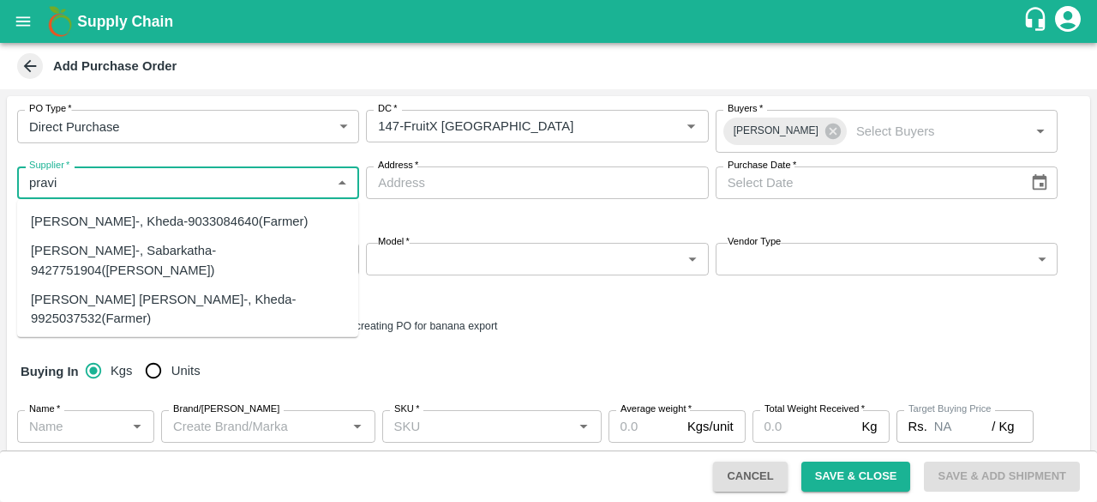
drag, startPoint x: 89, startPoint y: 185, endPoint x: 79, endPoint y: 209, distance: 26.1
click at [79, 209] on div "Ankit Pravinbhai Patel-, Kheda-9033084640(Farmer)" at bounding box center [187, 221] width 341 height 29
type input "Ankit Pravinbhai Patel-, Kheda-9033084640(Farmer)"
type input ", Kheda, , Gujarat"
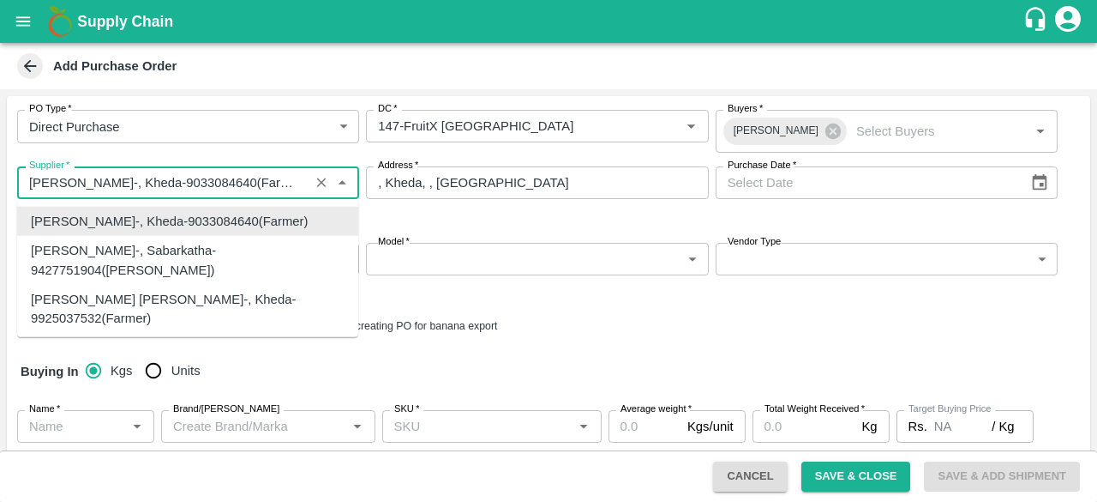
click at [77, 179] on input "Supplier   *" at bounding box center [162, 182] width 281 height 22
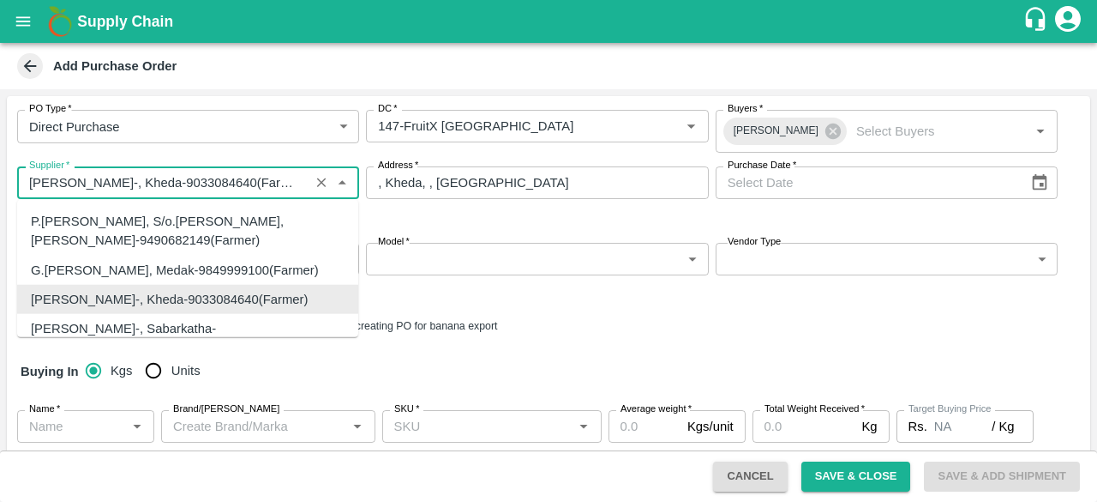
click at [194, 176] on input "Supplier   *" at bounding box center [162, 182] width 281 height 22
click at [319, 181] on icon "Clear" at bounding box center [320, 182] width 9 height 9
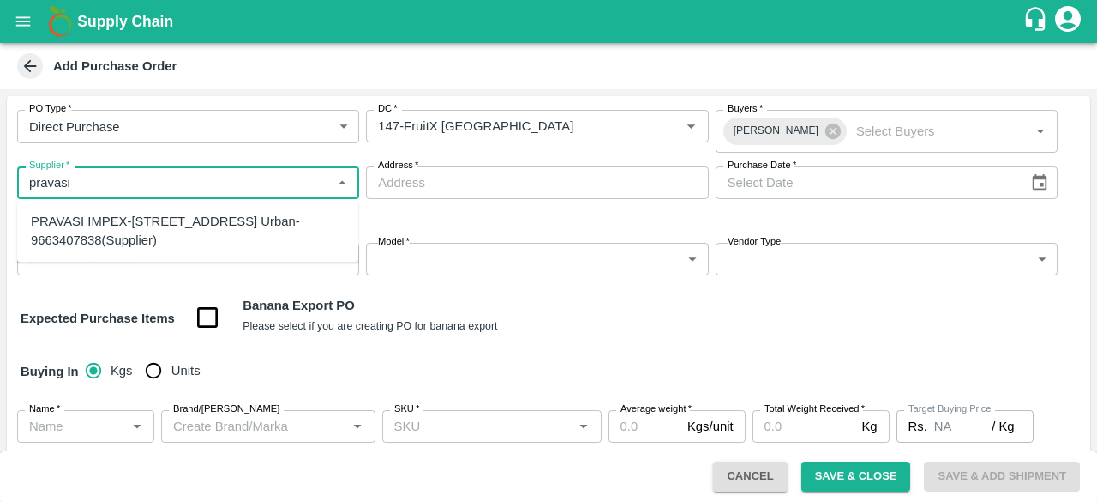
click at [271, 242] on div "PRAVASI IMPEX-#25/1,Sunkenahalli, Bull Temple Road,, Bengaluru (Bangalore) Urba…" at bounding box center [188, 231] width 314 height 39
type input "PRAVASI IMPEX-#25/1,Sunkenahalli, Bull Temple Road,, Bengaluru (Bangalore) Urba…"
type input "#25/1,Sunkenahalli, Bull Temple Road,, Bengaluru (Bangalore) Urban, Bangalore, …"
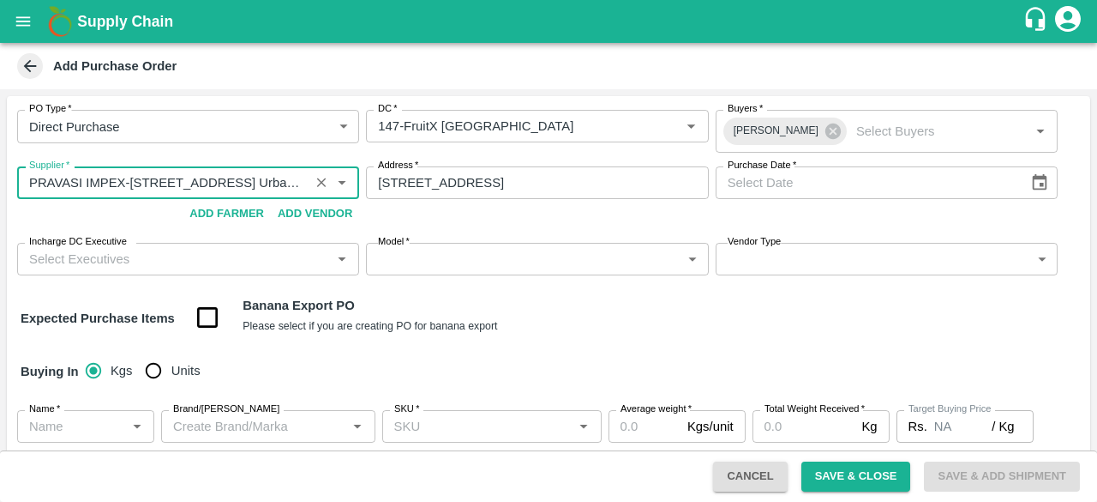
type input "PRAVASI IMPEX-#25/1,Sunkenahalli, Bull Temple Road,, Bengaluru (Bangalore) Urba…"
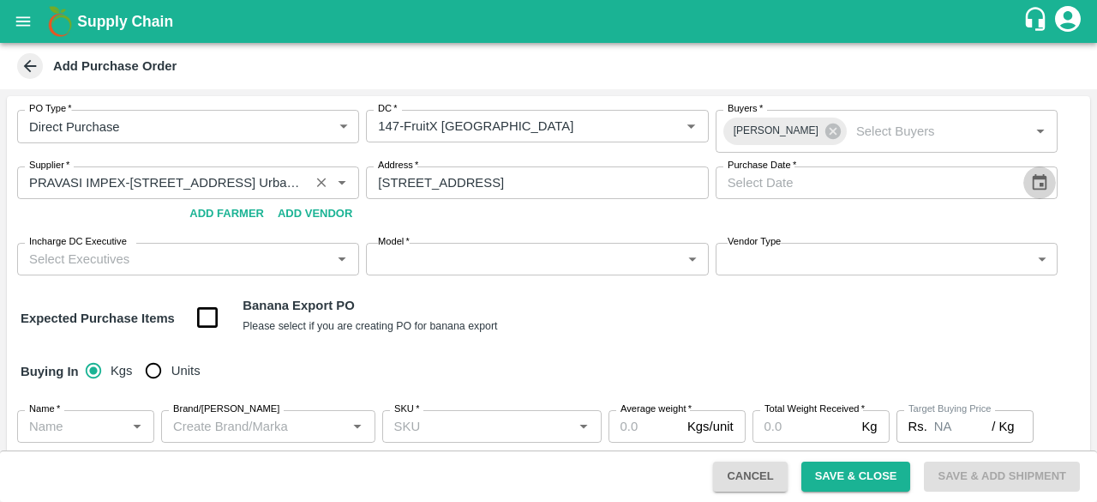
click at [1036, 181] on icon "Choose date" at bounding box center [1040, 182] width 19 height 19
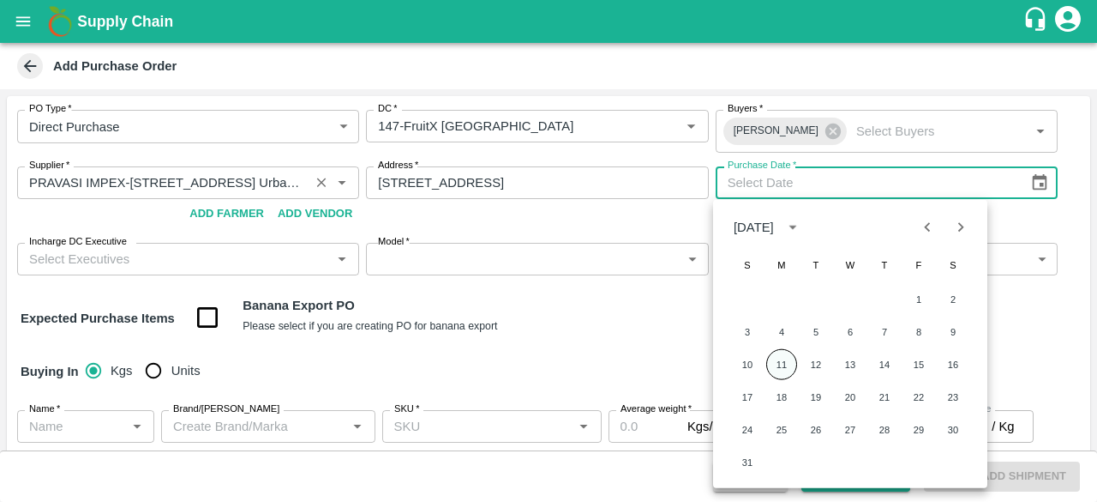
click at [782, 372] on button "11" at bounding box center [782, 364] width 31 height 31
type input "11/08/2025"
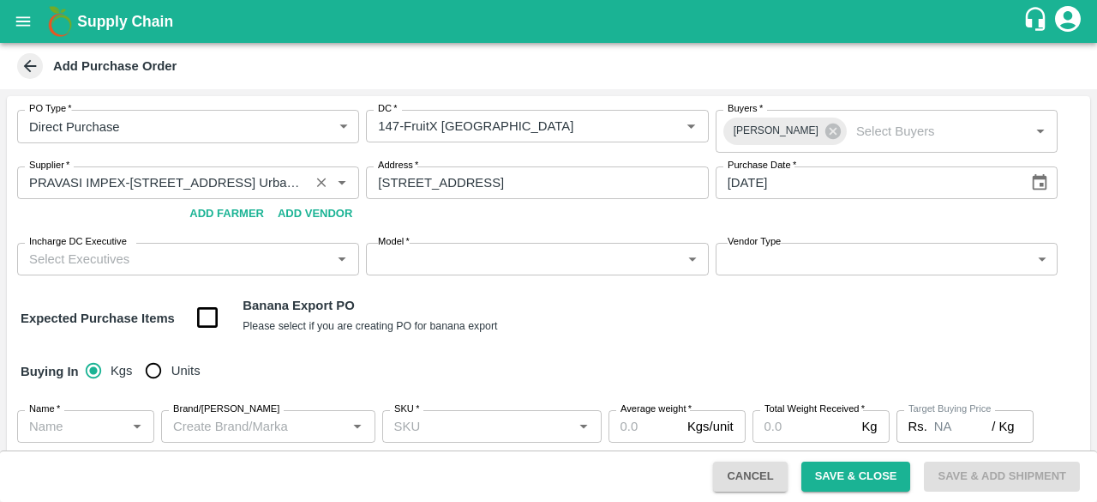
click at [150, 376] on input "Units" at bounding box center [153, 370] width 34 height 34
radio input "true"
click at [119, 263] on input "Incharge DC Executive" at bounding box center [174, 259] width 304 height 22
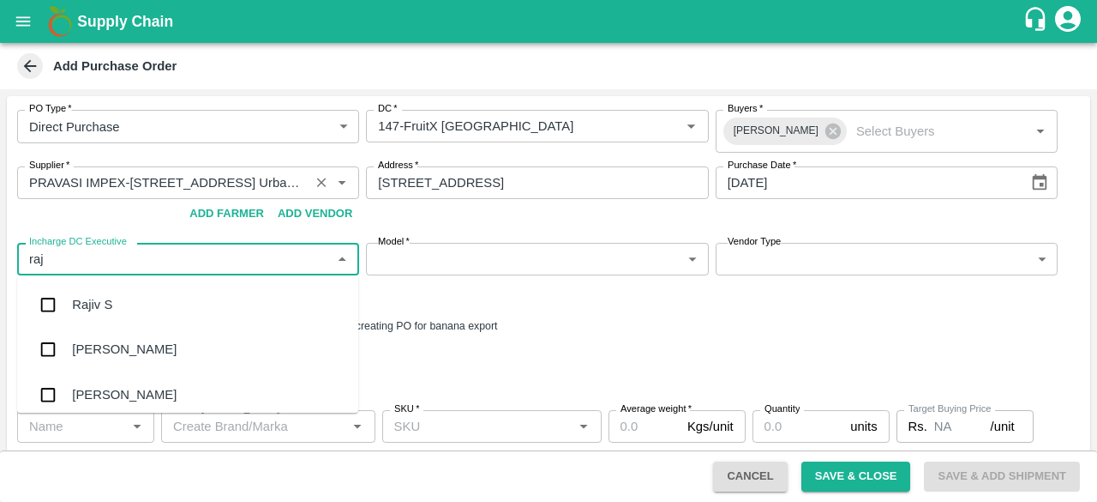
type input "raju"
click at [108, 354] on div "Raju KR" at bounding box center [95, 349] width 47 height 19
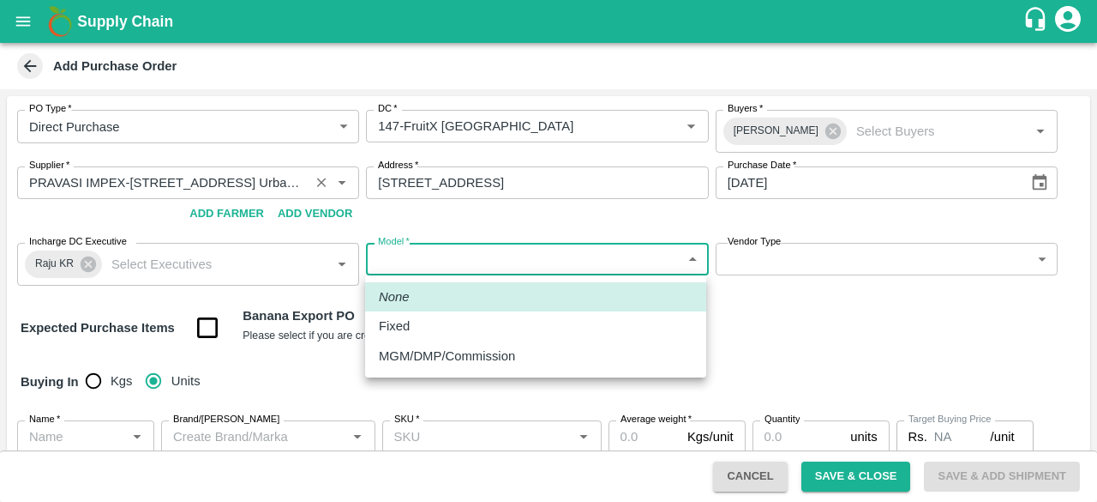
drag, startPoint x: 454, startPoint y: 245, endPoint x: 446, endPoint y: 274, distance: 29.3
click at [454, 246] on body "Supply Chain Add Purchase Order PO Type   * Direct Purchase 3 PO Type DC   * DC…" at bounding box center [548, 251] width 1097 height 502
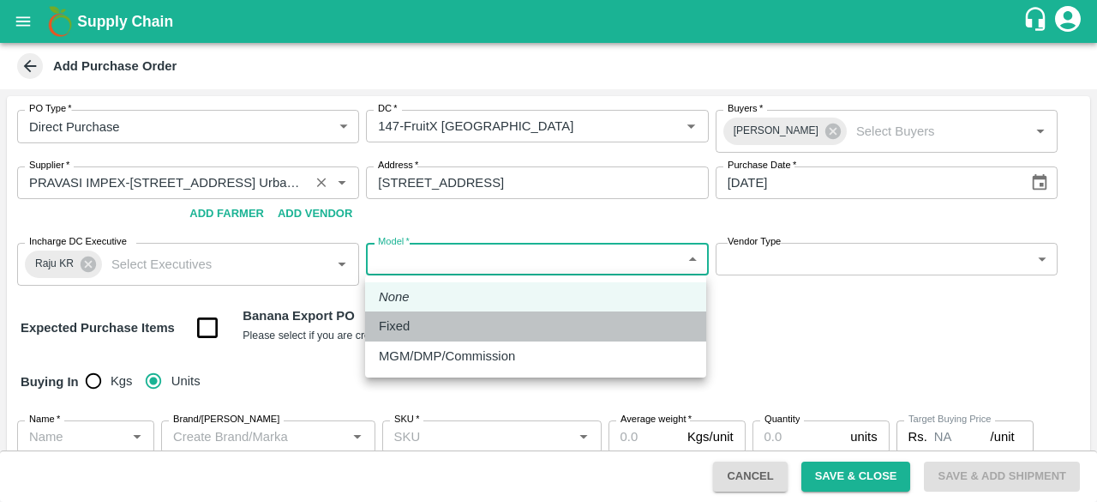
click at [413, 325] on div "Fixed" at bounding box center [398, 325] width 39 height 19
type input "Fixed"
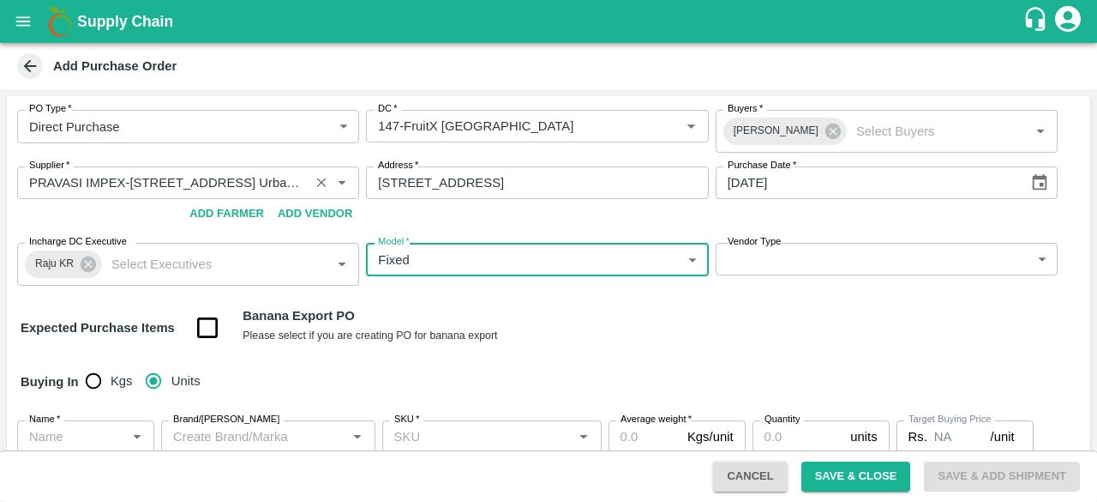
click at [767, 244] on label "Vendor Type" at bounding box center [754, 242] width 53 height 14
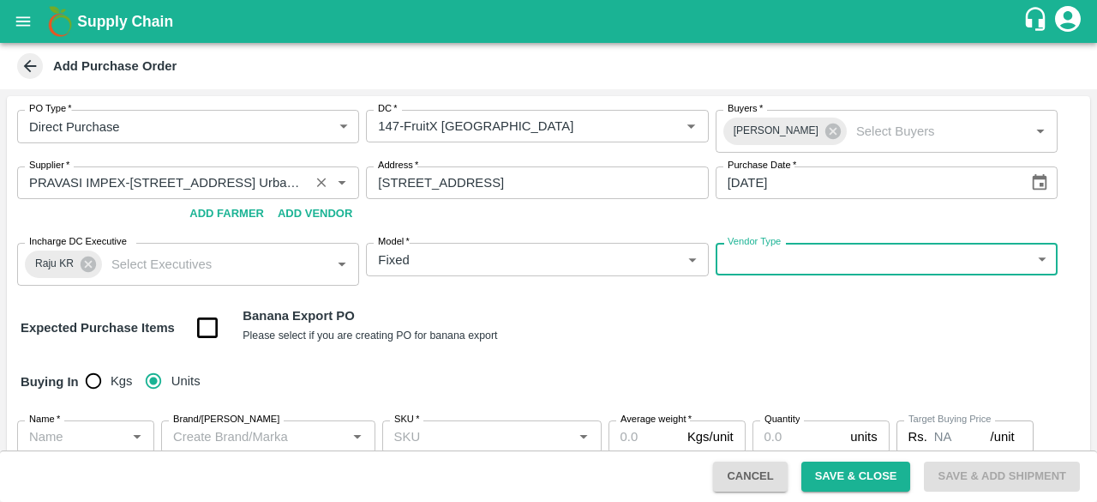
click at [755, 266] on body "Supply Chain Add Purchase Order PO Type   * Direct Purchase 3 PO Type DC   * DC…" at bounding box center [548, 251] width 1097 height 502
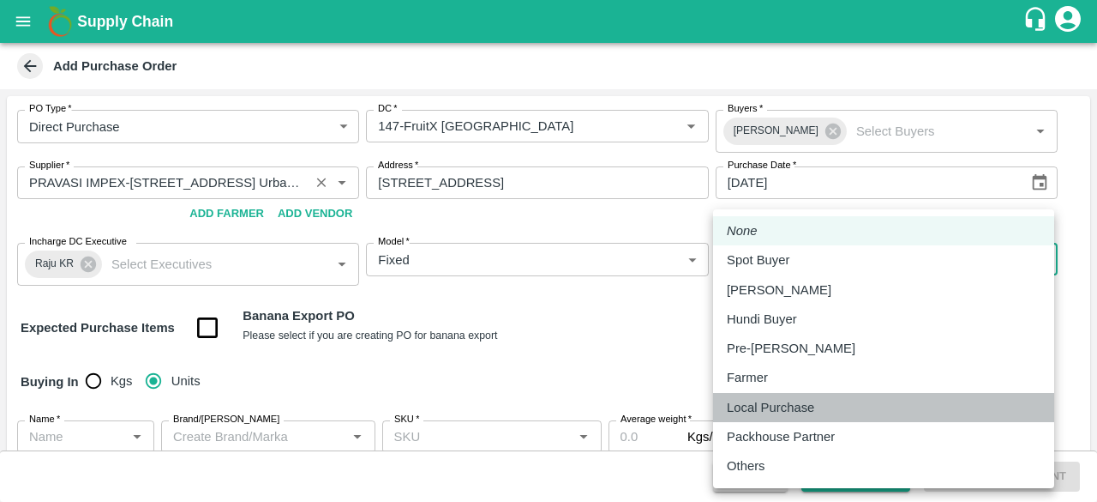
click at [763, 406] on p "Local Purchase" at bounding box center [770, 407] width 87 height 19
type input "LOCAL_PURCHASE"
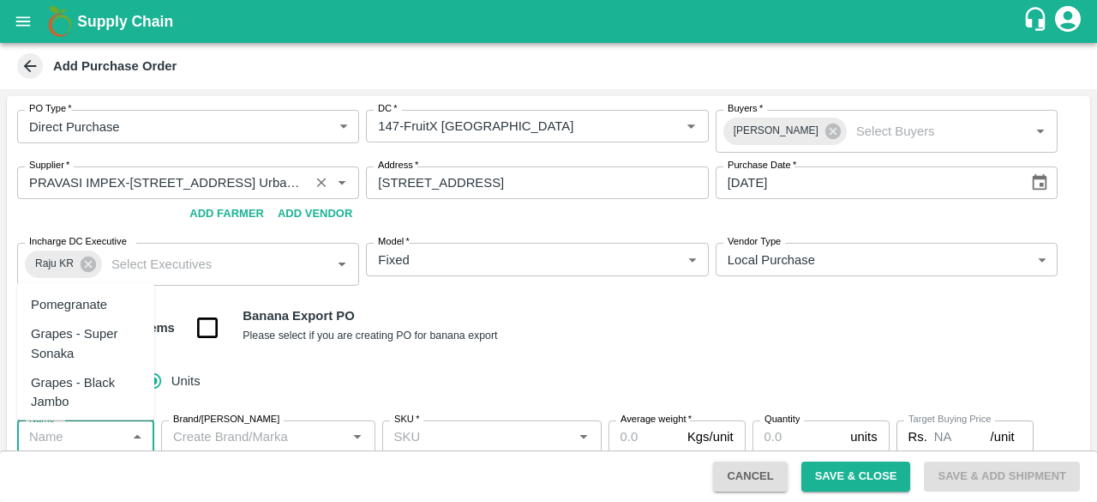
click at [89, 436] on input "Name   *" at bounding box center [71, 436] width 99 height 22
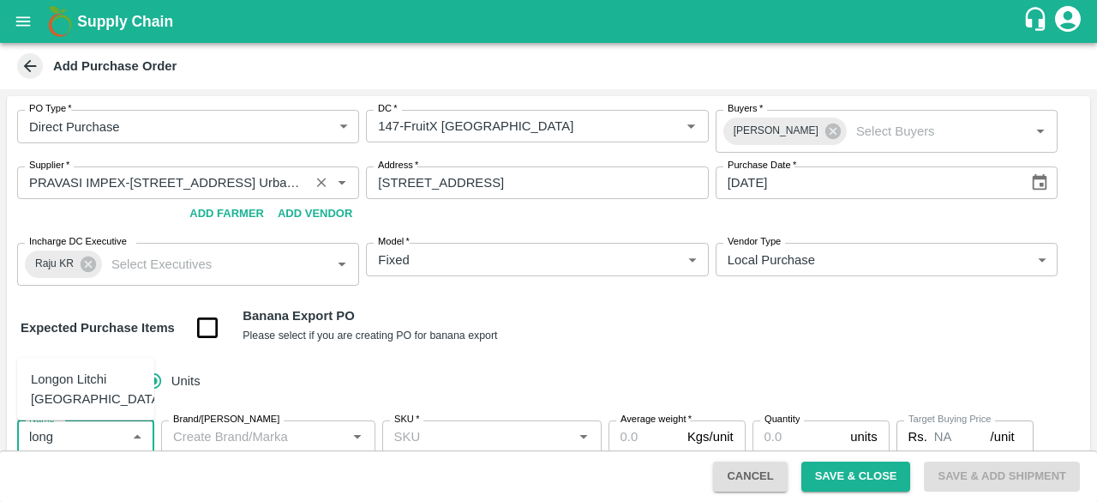
type input "long"
click at [163, 321] on strong "Expected Purchase Items" at bounding box center [98, 328] width 154 height 14
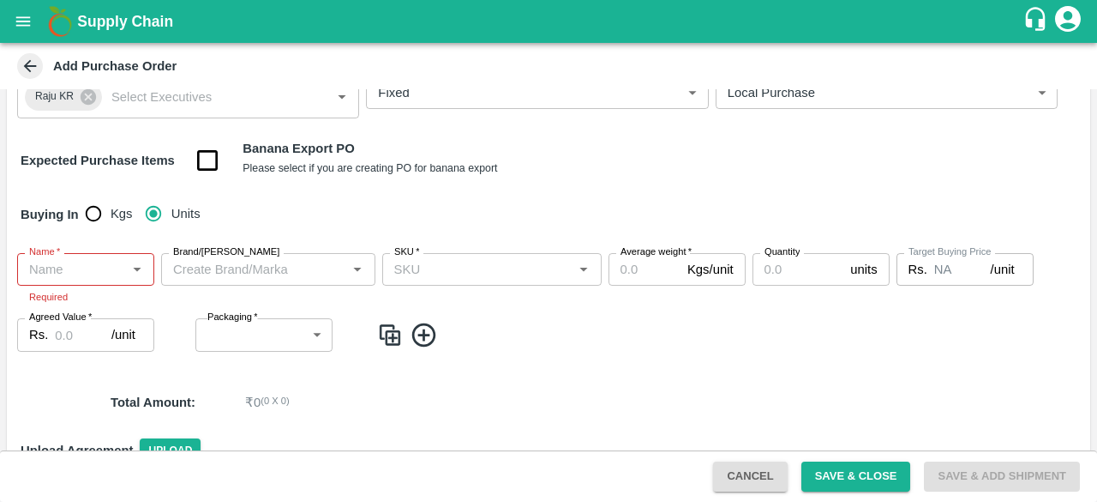
scroll to position [171, 0]
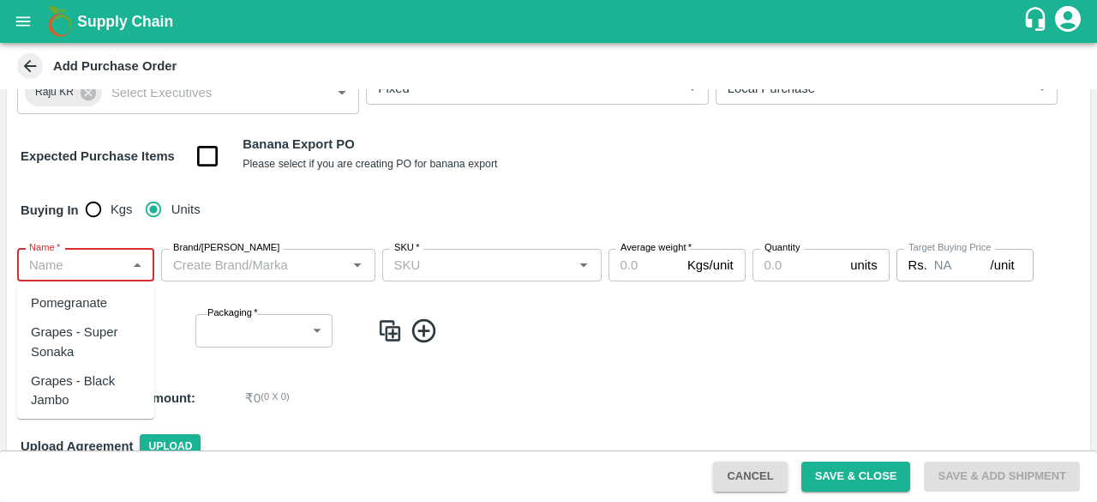
click at [85, 262] on input "Name   *" at bounding box center [71, 265] width 99 height 22
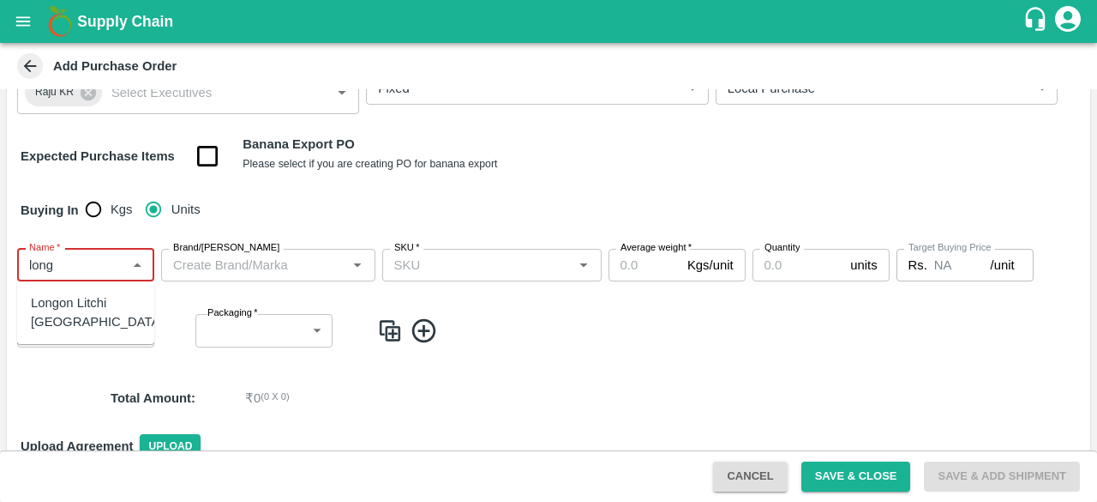
click at [63, 308] on div "Longon Litchi [GEOGRAPHIC_DATA]" at bounding box center [97, 312] width 133 height 39
type input "Longon Litchi [GEOGRAPHIC_DATA]"
click at [207, 269] on input "Brand/Marka" at bounding box center [254, 265] width 176 height 22
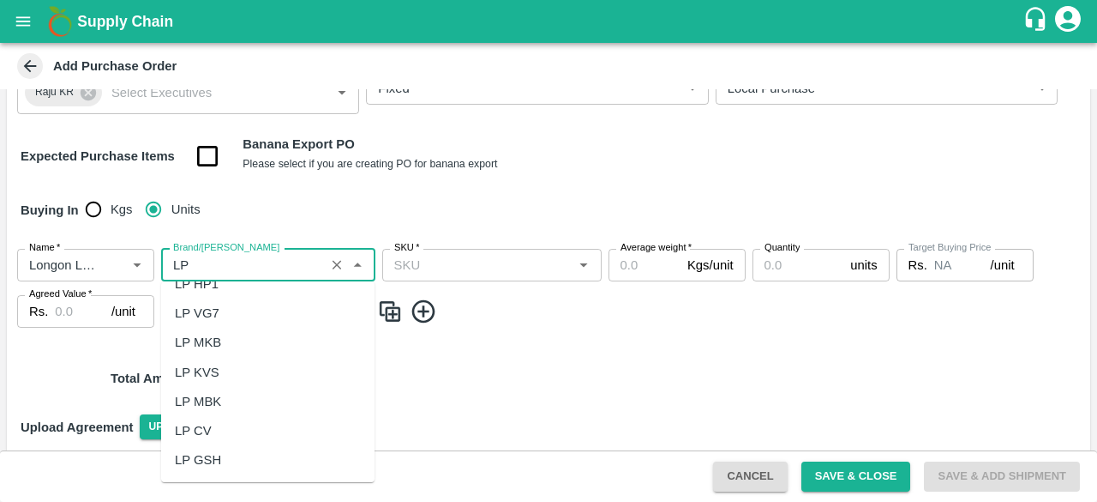
scroll to position [0, 0]
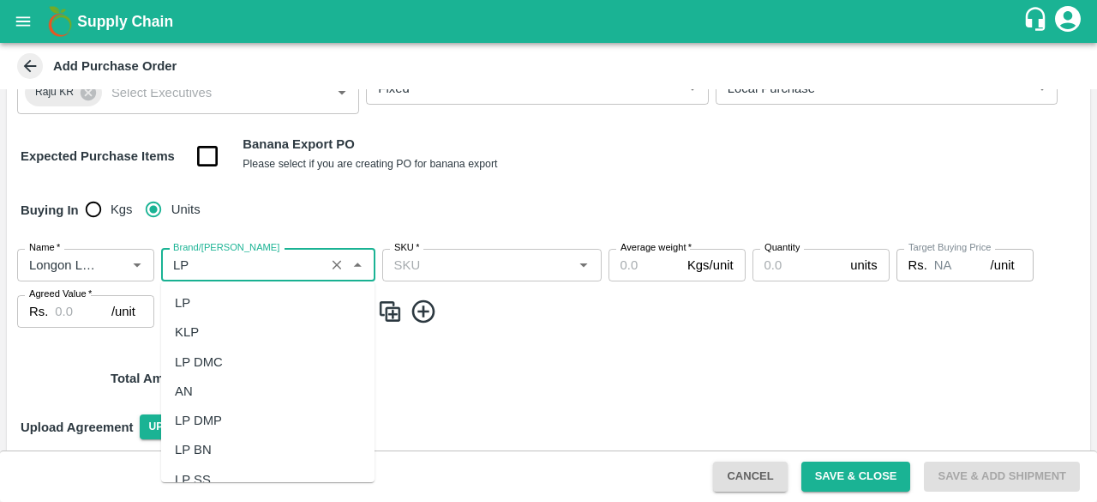
click at [206, 304] on div "LP" at bounding box center [267, 302] width 213 height 29
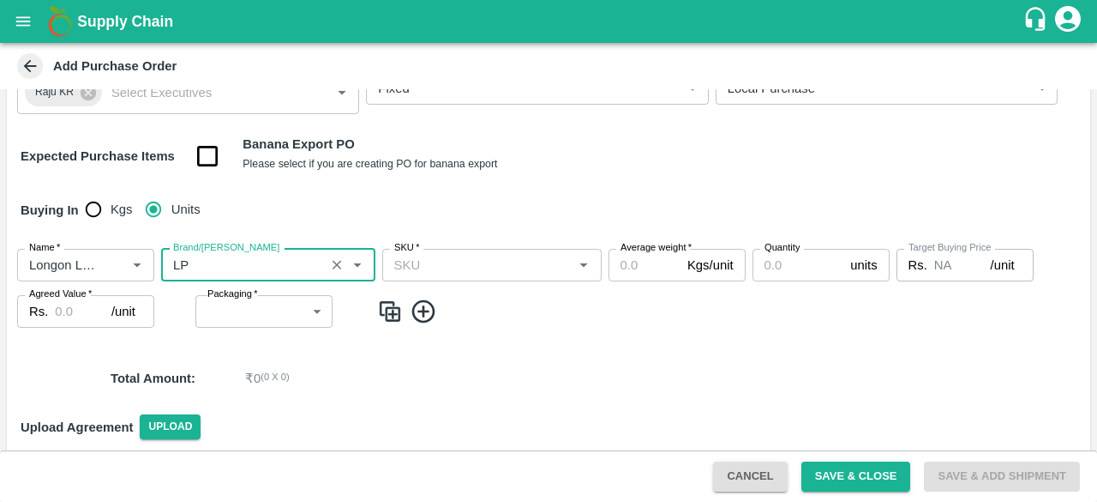
type input "LP"
click at [412, 274] on input "SKU   *" at bounding box center [478, 265] width 181 height 22
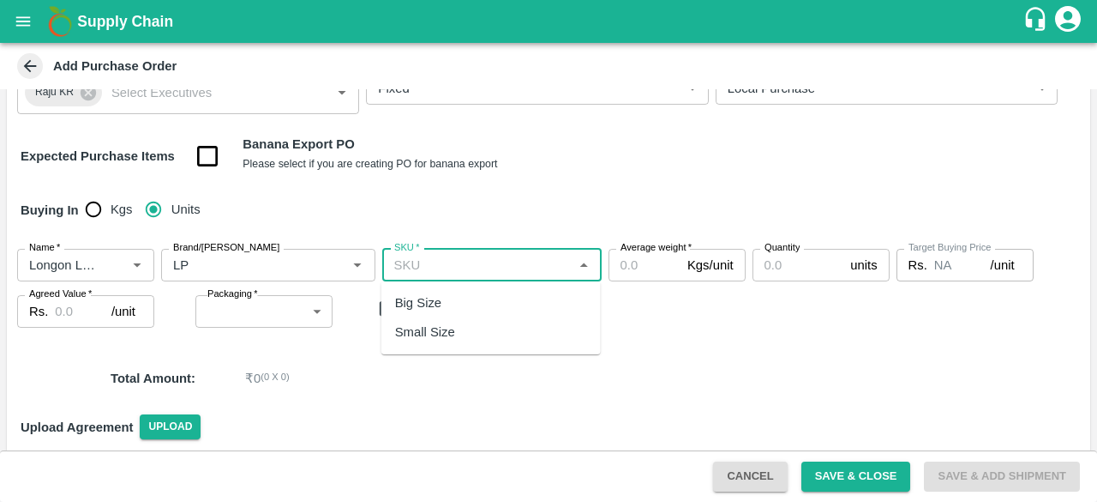
click at [423, 309] on div "Big Size" at bounding box center [418, 302] width 46 height 19
type input "Big Size"
click at [633, 262] on input "Average weight   *" at bounding box center [645, 265] width 72 height 33
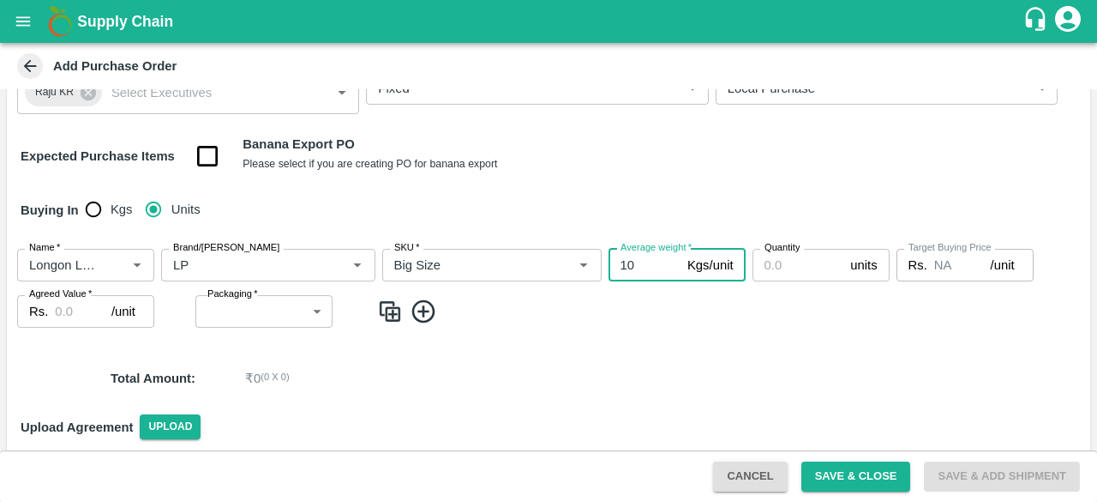
type input "10"
click at [791, 279] on input "Quantity" at bounding box center [799, 265] width 92 height 33
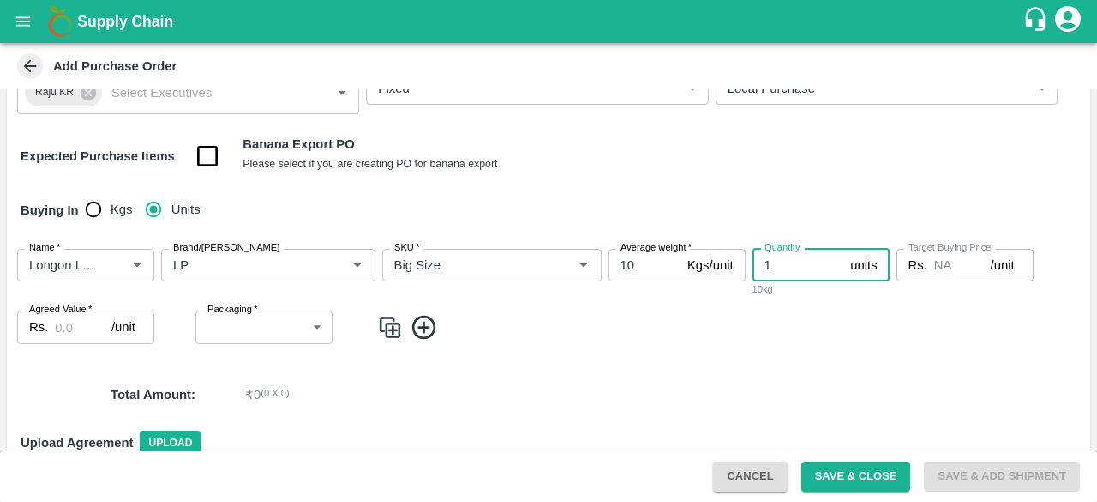
type input "1"
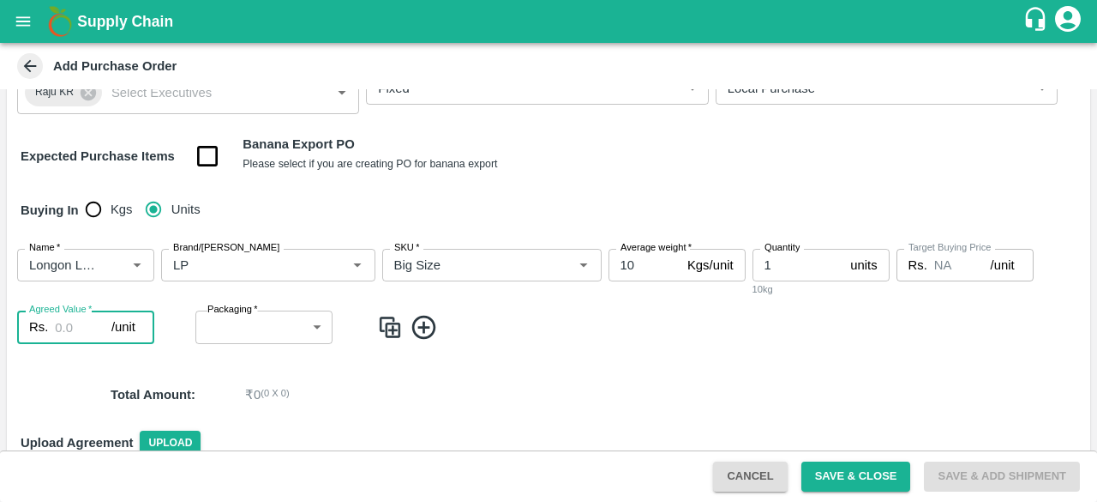
click at [62, 320] on input "Agreed Value   *" at bounding box center [83, 326] width 57 height 33
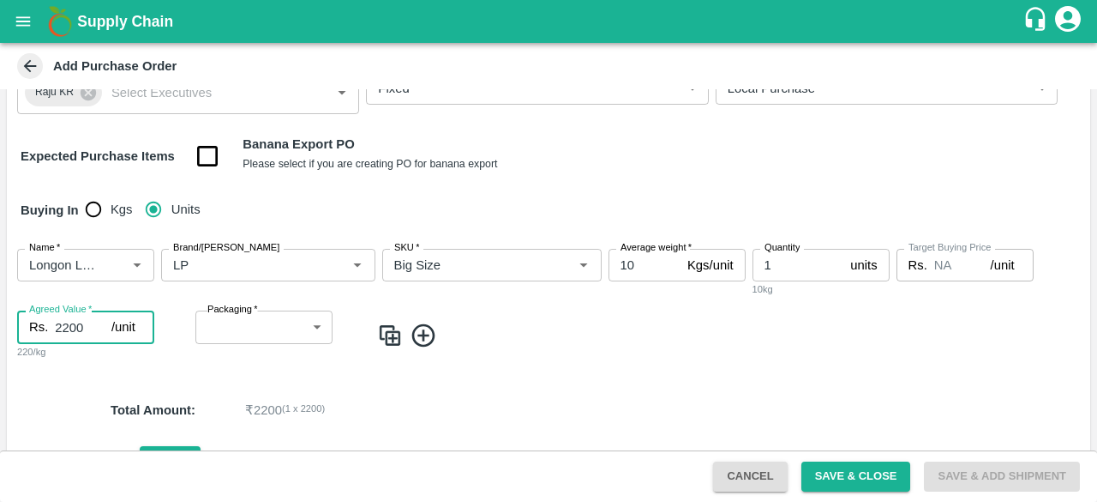
type input "2200"
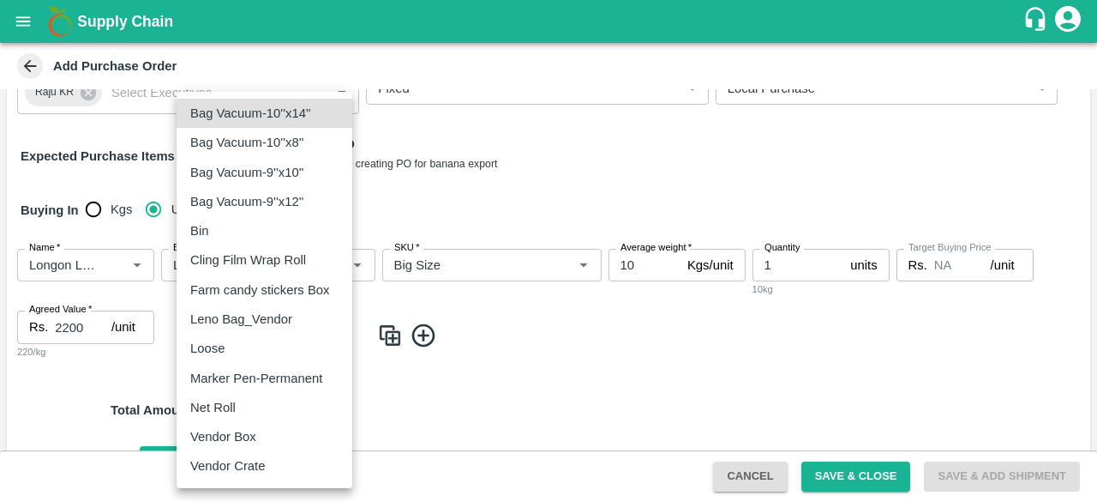
click at [226, 319] on body "Supply Chain Add Purchase Order PO Type   * Direct Purchase 3 PO Type DC   * DC…" at bounding box center [548, 251] width 1097 height 502
click at [218, 437] on p "Vendor Box" at bounding box center [223, 436] width 66 height 19
type input "276"
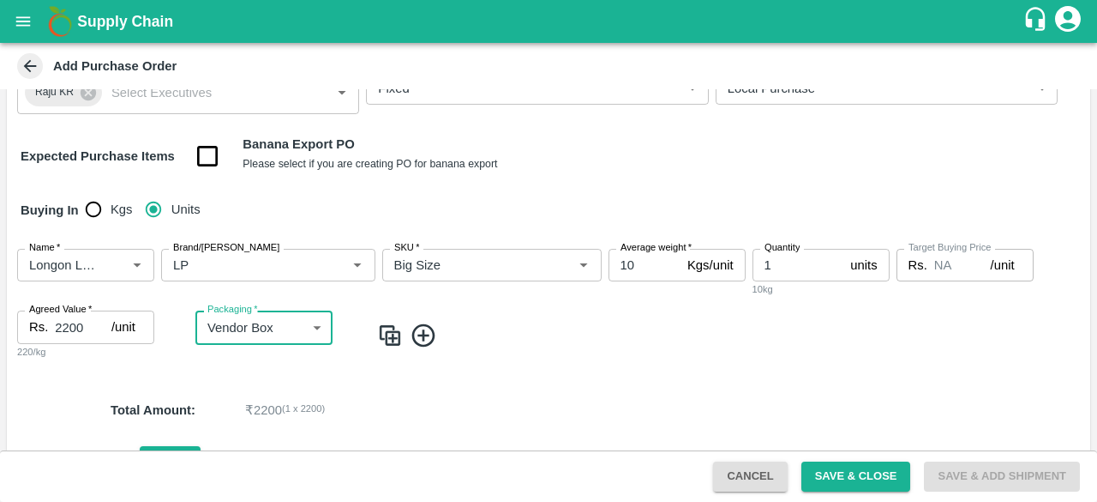
click at [463, 408] on p "₹ 2200 ( 1 x 2200 )" at bounding box center [625, 409] width 760 height 19
click at [850, 471] on button "Save & Close" at bounding box center [857, 476] width 110 height 30
